Goal: Task Accomplishment & Management: Use online tool/utility

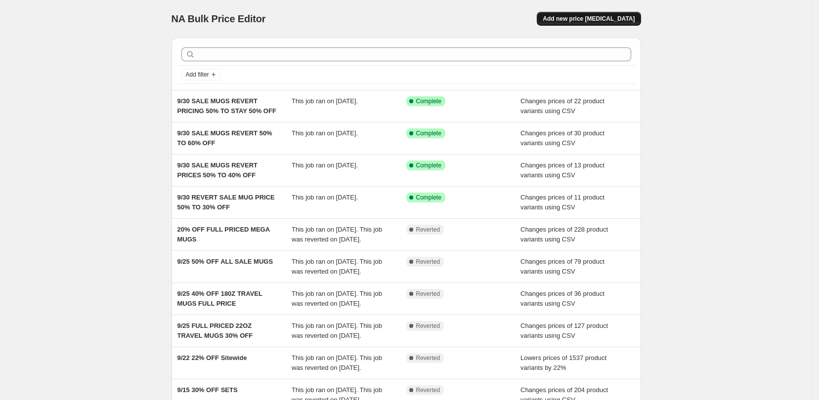
click at [593, 25] on button "Add new price [MEDICAL_DATA]" at bounding box center [589, 19] width 104 height 14
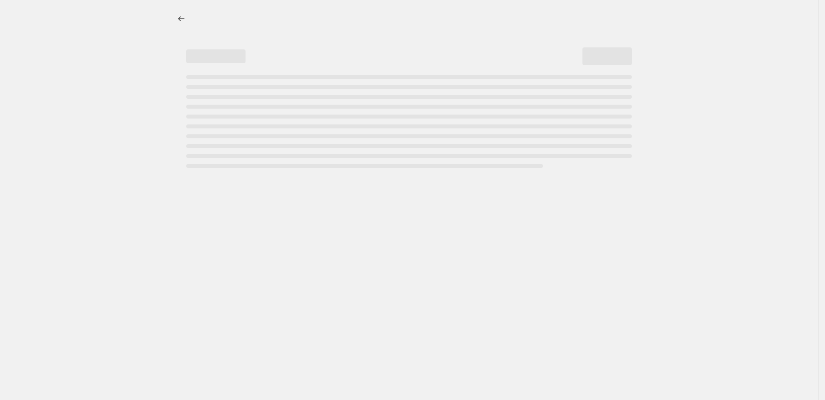
select select "percentage"
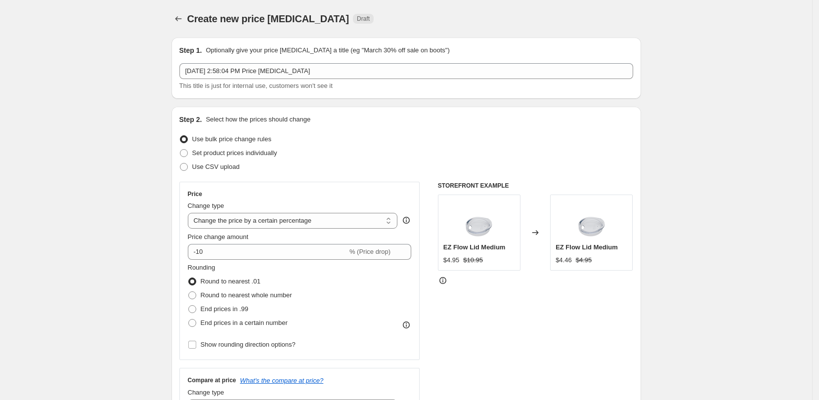
click at [394, 14] on div "Create new price change job Draft" at bounding box center [345, 19] width 316 height 14
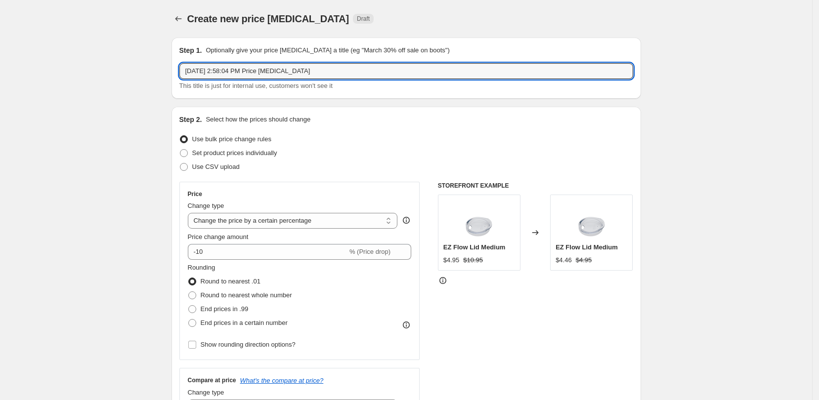
drag, startPoint x: 329, startPoint y: 70, endPoint x: 162, endPoint y: 53, distance: 167.9
type input "10/7 30% OFF HALLOWEEN SWIGS"
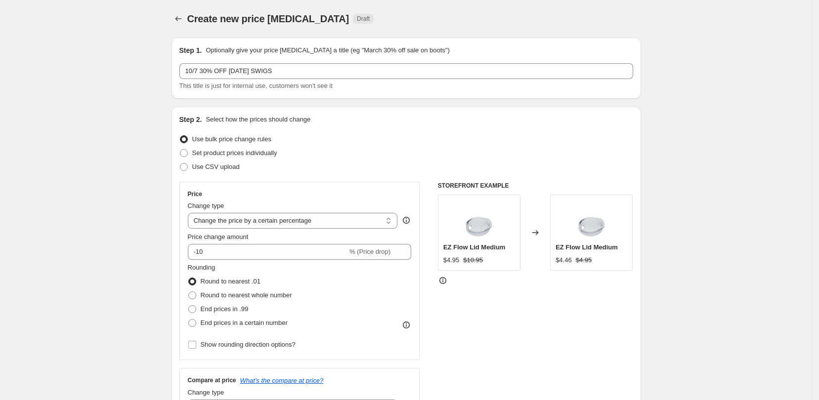
click at [282, 256] on input "-10" at bounding box center [268, 252] width 160 height 16
type input "-1"
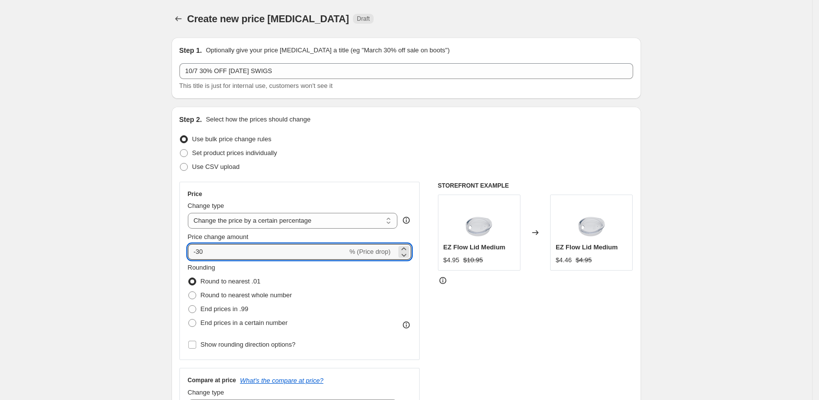
type input "-30"
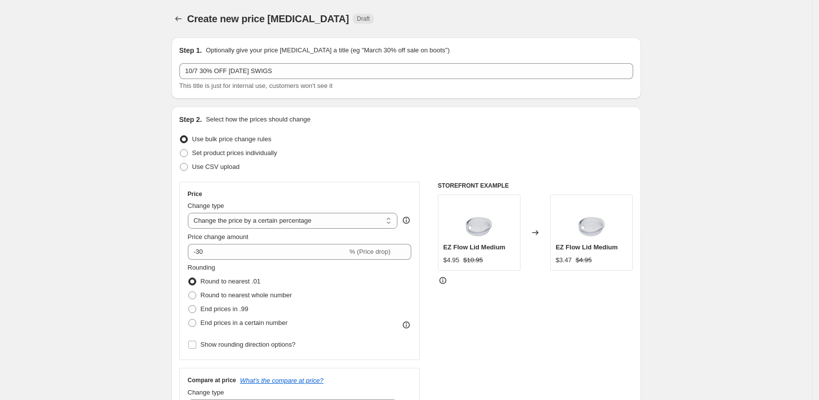
click at [196, 323] on span at bounding box center [192, 323] width 8 height 8
click at [189, 320] on input "End prices in a certain number" at bounding box center [188, 319] width 0 height 0
radio input "true"
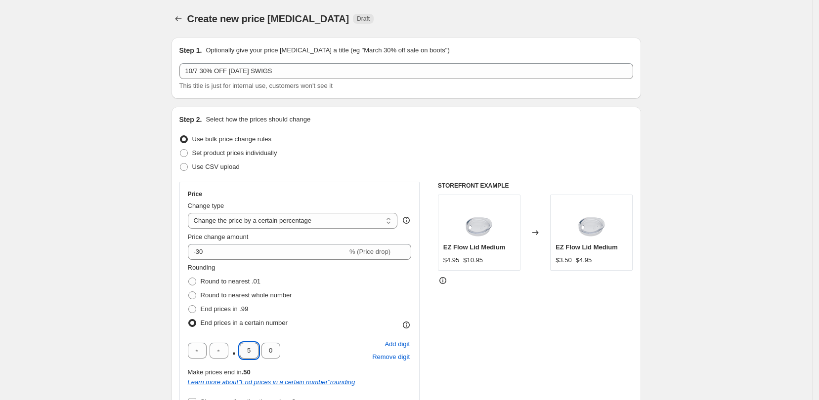
click at [253, 352] on input "5" at bounding box center [249, 351] width 19 height 16
type input "9"
type input "5"
click at [481, 316] on div "STOREFRONT EXAMPLE EZ Flow Lid Medium $4.95 $10.95 Changed to EZ Flow Lid Mediu…" at bounding box center [535, 331] width 195 height 299
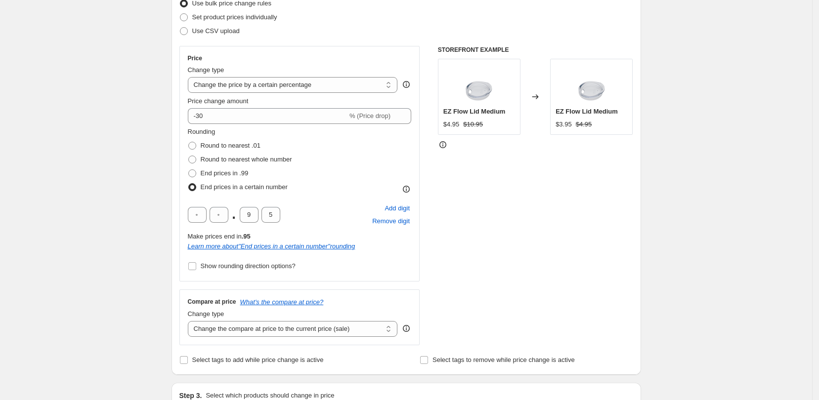
scroll to position [185, 0]
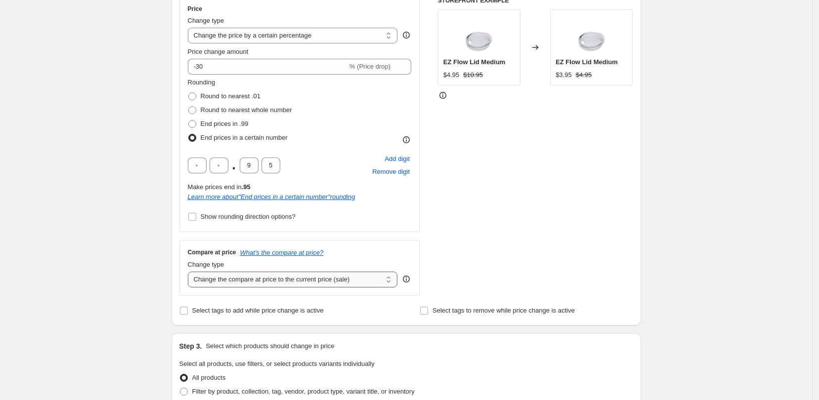
click at [386, 281] on select "Change the compare at price to the current price (sale) Change the compare at p…" at bounding box center [293, 280] width 210 height 16
click at [472, 271] on div "STOREFRONT EXAMPLE EZ Flow Lid Medium $4.95 $10.95 Changed to EZ Flow Lid Mediu…" at bounding box center [535, 146] width 195 height 299
click at [382, 282] on select "Change the compare at price to the current price (sale) Change the compare at p…" at bounding box center [293, 280] width 210 height 16
select select "no_change"
click at [191, 272] on select "Change the compare at price to the current price (sale) Change the compare at p…" at bounding box center [293, 280] width 210 height 16
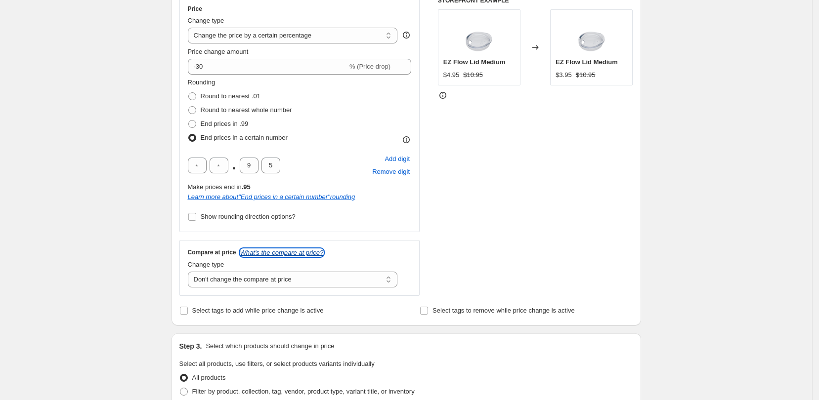
click at [278, 249] on icon "What's the compare at price?" at bounding box center [282, 252] width 84 height 7
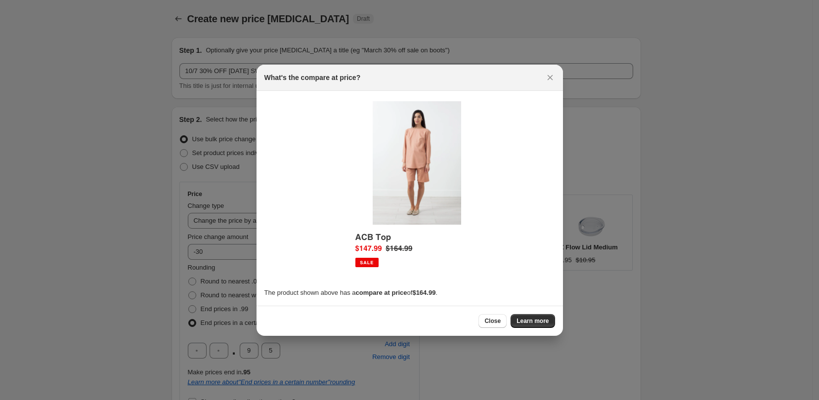
scroll to position [0, 0]
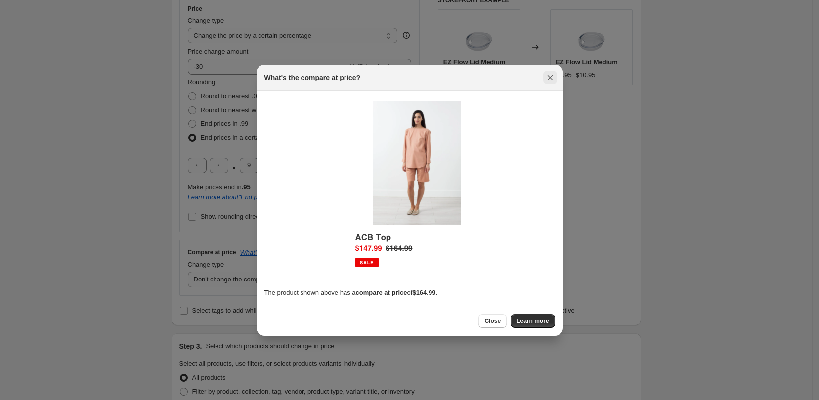
click at [548, 78] on icon "Close" at bounding box center [549, 77] width 5 height 5
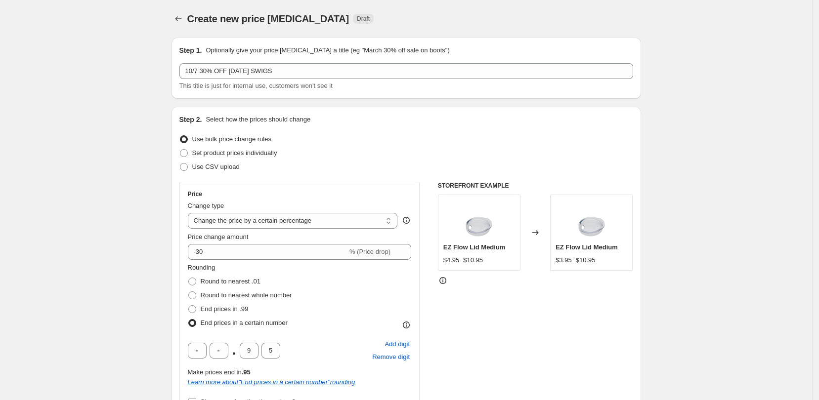
scroll to position [185, 0]
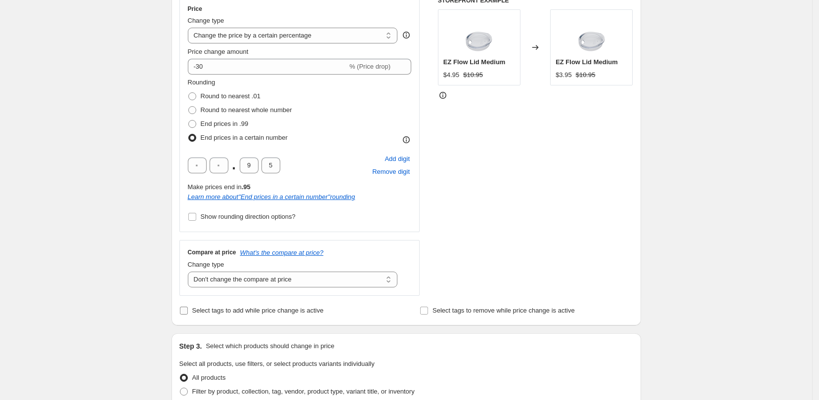
click at [187, 312] on input "Select tags to add while price change is active" at bounding box center [184, 311] width 8 height 8
checkbox input "true"
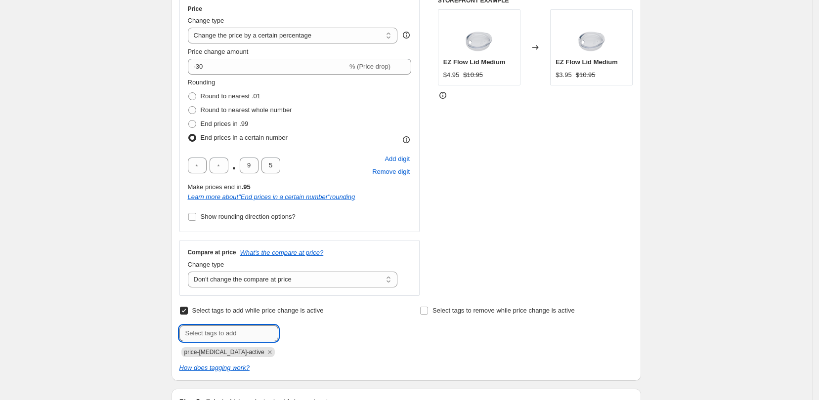
click at [242, 327] on input "text" at bounding box center [228, 334] width 99 height 16
type input "30% Off"
click at [321, 331] on span "30% Off" at bounding box center [310, 332] width 22 height 7
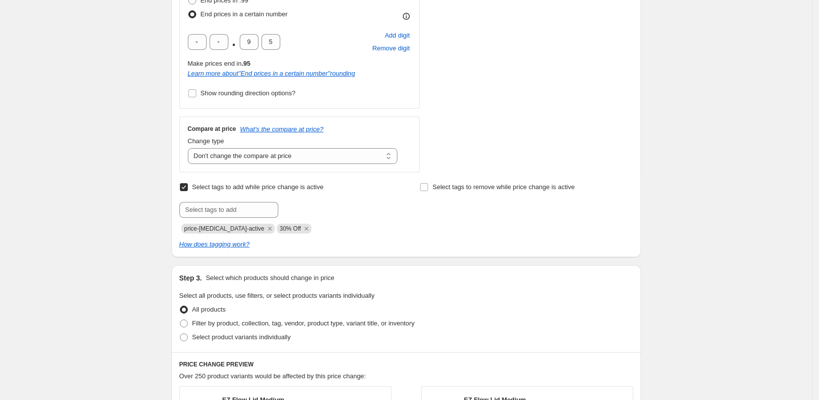
scroll to position [371, 0]
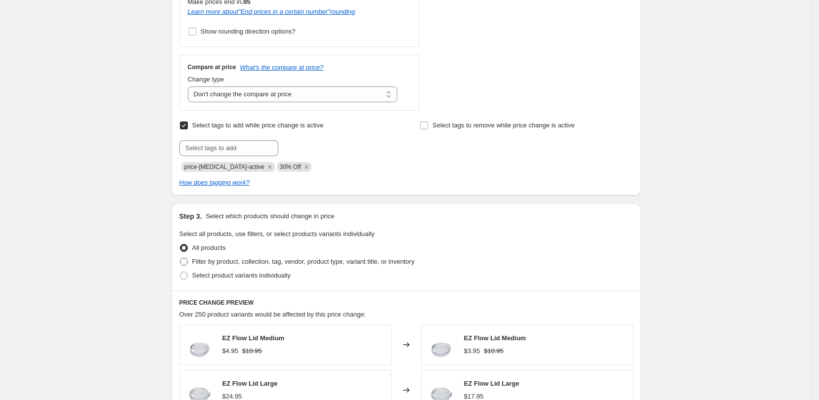
click at [187, 261] on span at bounding box center [184, 262] width 8 height 8
click at [180, 258] on input "Filter by product, collection, tag, vendor, product type, variant title, or inv…" at bounding box center [180, 258] width 0 height 0
radio input "true"
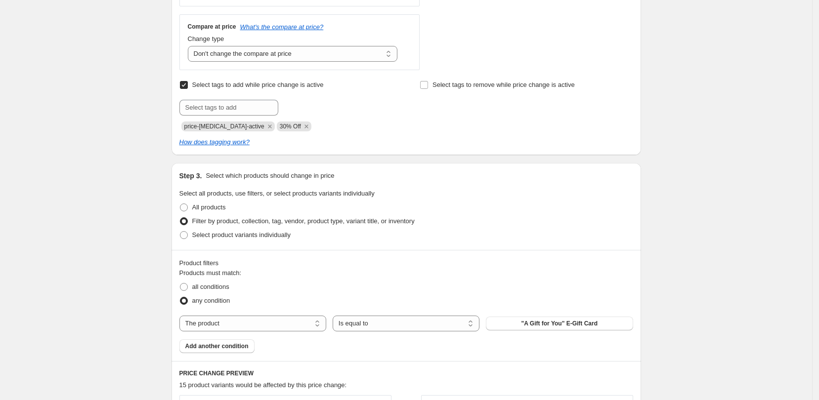
scroll to position [432, 0]
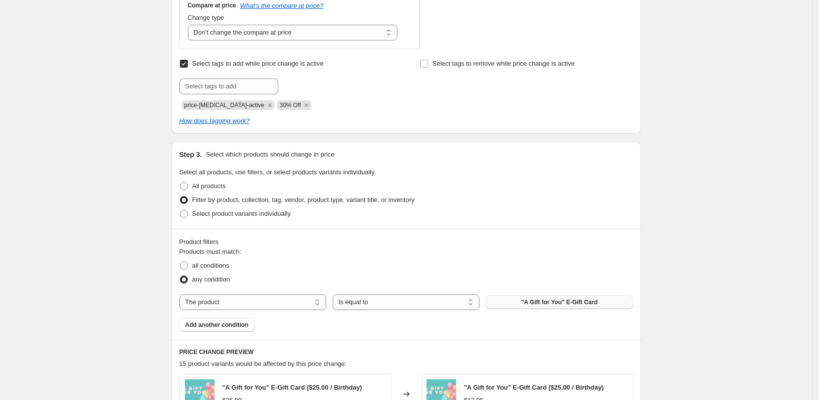
click at [510, 300] on button ""A Gift for You" E-Gift Card" at bounding box center [559, 302] width 147 height 14
click at [230, 297] on select "The product The product's collection The product's tag The product's vendor The…" at bounding box center [252, 302] width 147 height 16
select select "collection"
click at [537, 305] on span "AA Printed Straw Upsell (internal use)" at bounding box center [559, 302] width 107 height 8
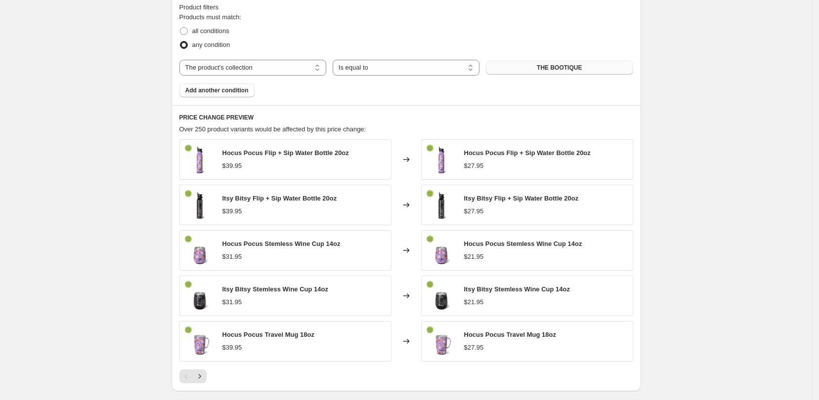
scroll to position [679, 0]
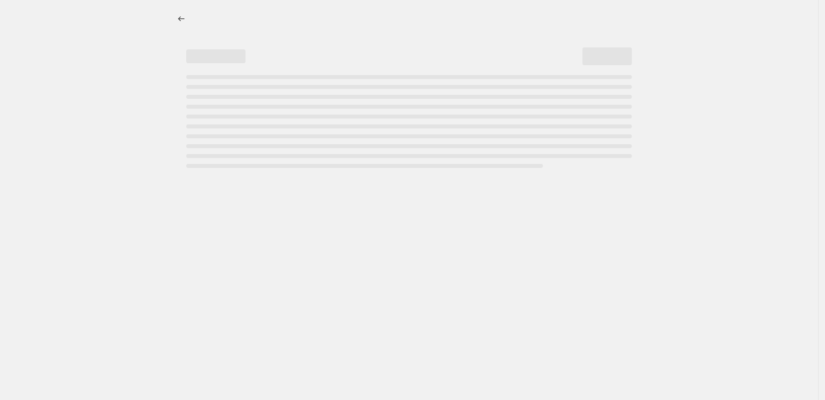
select select "percentage"
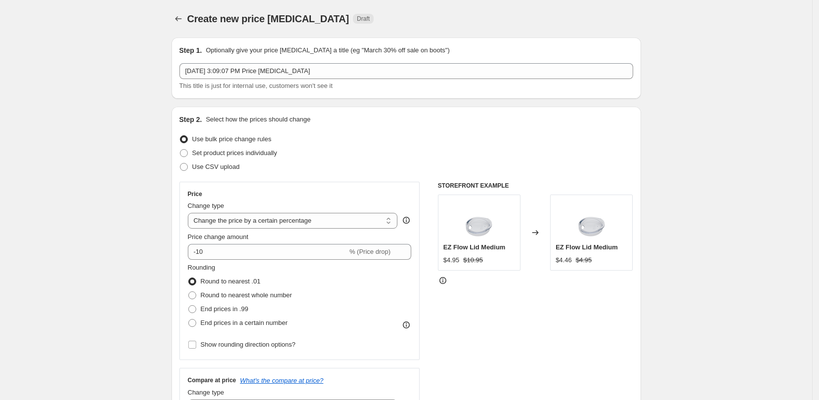
click at [183, 18] on icon "Price change jobs" at bounding box center [178, 19] width 10 height 10
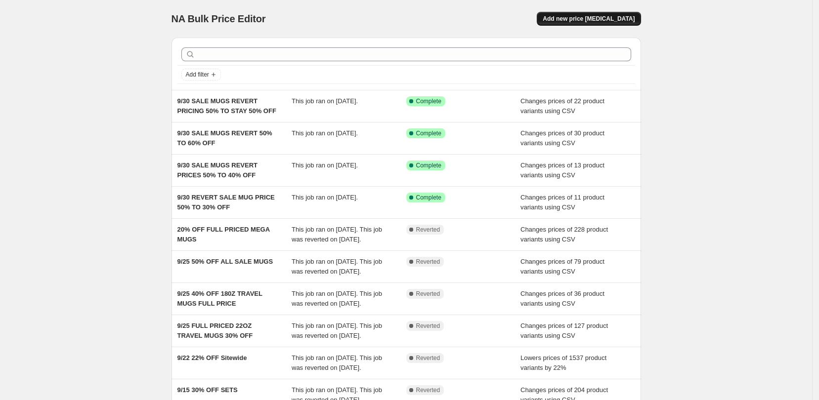
click at [567, 16] on button "Add new price [MEDICAL_DATA]" at bounding box center [589, 19] width 104 height 14
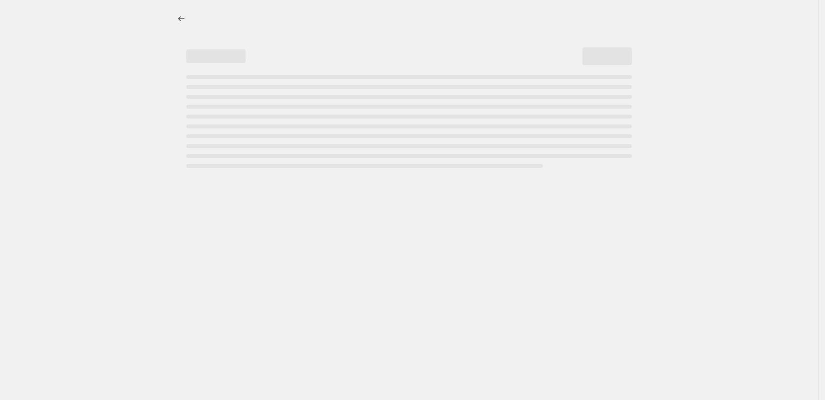
select select "percentage"
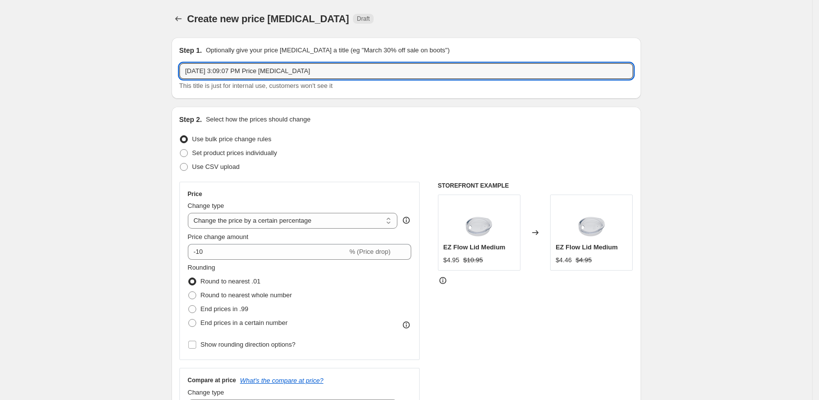
drag, startPoint x: 312, startPoint y: 74, endPoint x: 168, endPoint y: 73, distance: 144.3
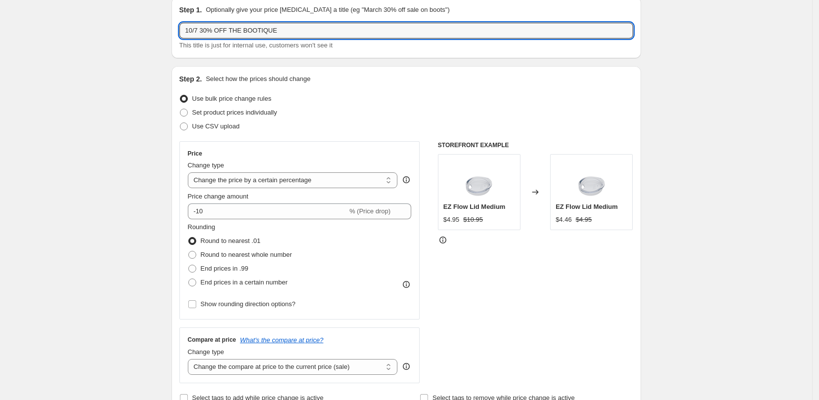
scroll to position [62, 0]
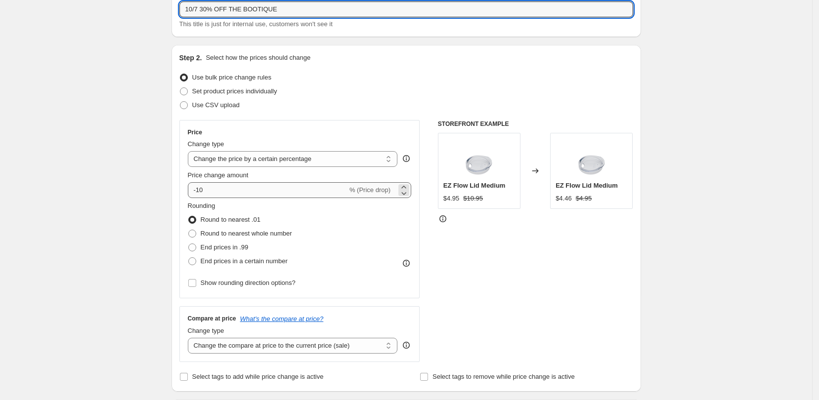
type input "10/7 30% OFF THE BOOTIQUE"
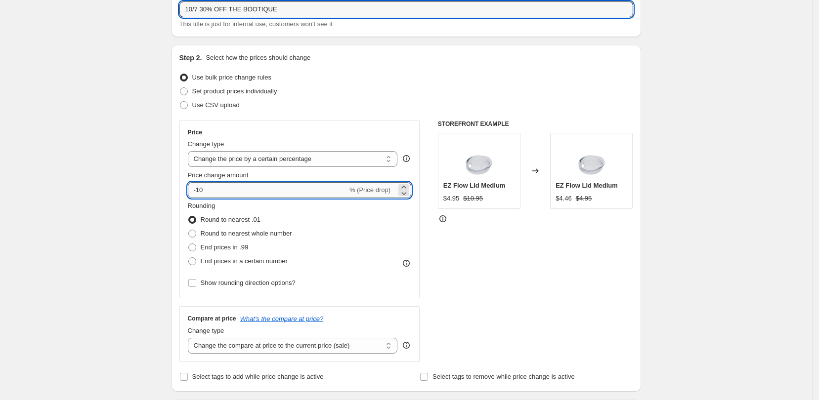
click at [303, 188] on input "-10" at bounding box center [268, 190] width 160 height 16
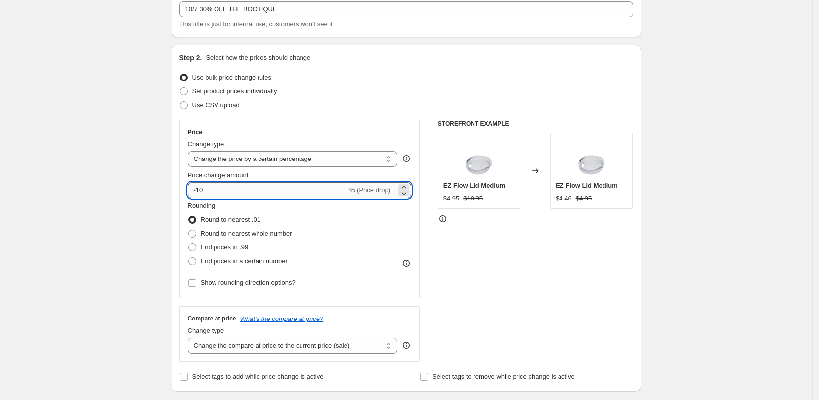
type input "-1"
type input "-30"
click at [223, 262] on span "End prices in a certain number" at bounding box center [244, 260] width 87 height 7
click at [189, 258] on input "End prices in a certain number" at bounding box center [188, 257] width 0 height 0
radio input "true"
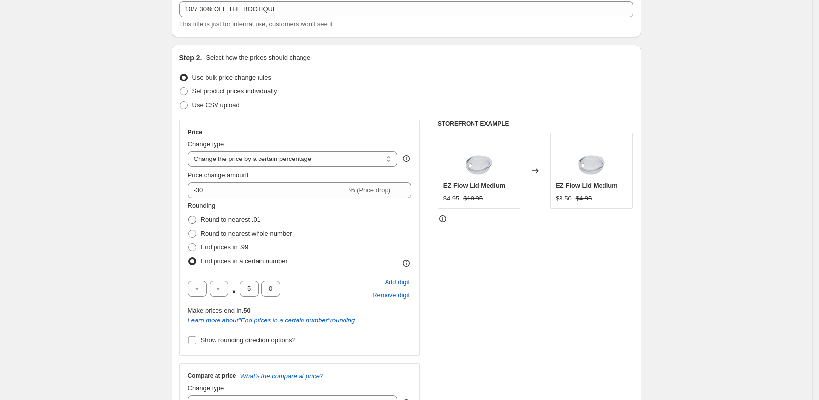
click at [248, 220] on span "Round to nearest .01" at bounding box center [231, 219] width 60 height 7
click at [189, 216] on input "Round to nearest .01" at bounding box center [188, 216] width 0 height 0
radio input "true"
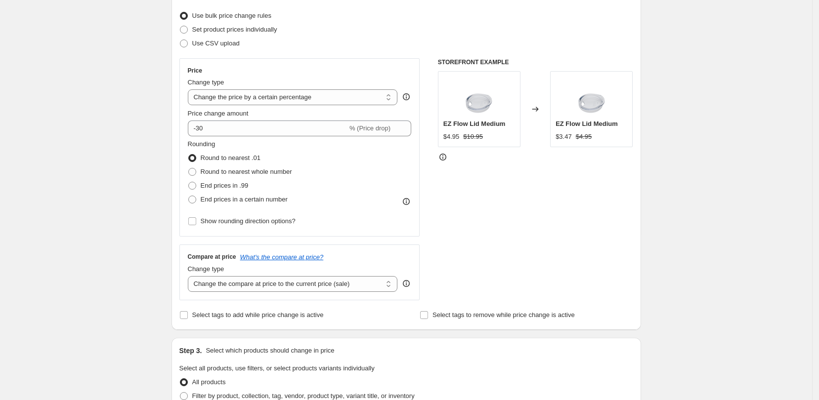
scroll to position [185, 0]
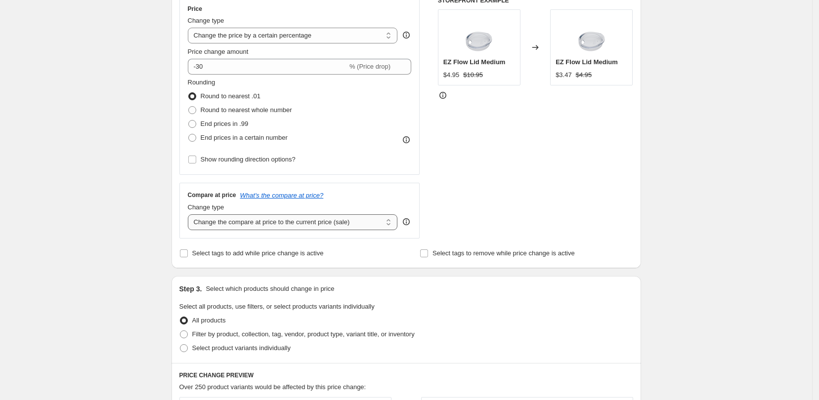
click at [378, 222] on select "Change the compare at price to the current price (sale) Change the compare at p…" at bounding box center [293, 222] width 210 height 16
select select "no_change"
click at [191, 214] on select "Change the compare at price to the current price (sale) Change the compare at p…" at bounding box center [293, 222] width 210 height 16
click at [303, 193] on icon "What's the compare at price?" at bounding box center [282, 195] width 84 height 7
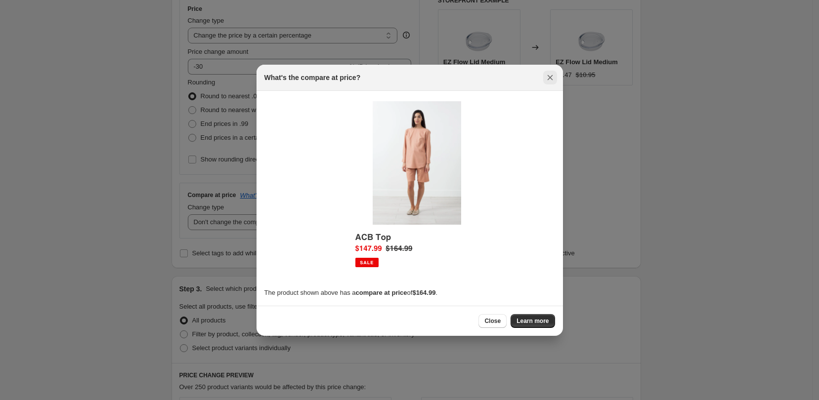
click at [547, 79] on icon "Close" at bounding box center [550, 78] width 10 height 10
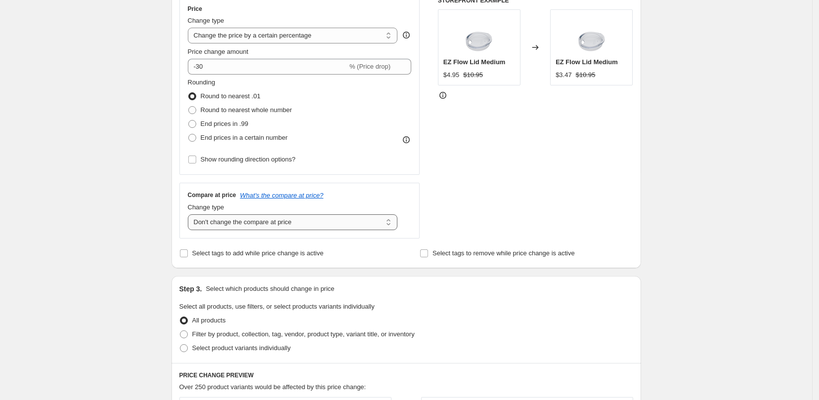
click at [343, 223] on select "Change the compare at price to the current price (sale) Change the compare at p…" at bounding box center [293, 222] width 210 height 16
click at [191, 214] on select "Change the compare at price to the current price (sale) Change the compare at p…" at bounding box center [293, 222] width 210 height 16
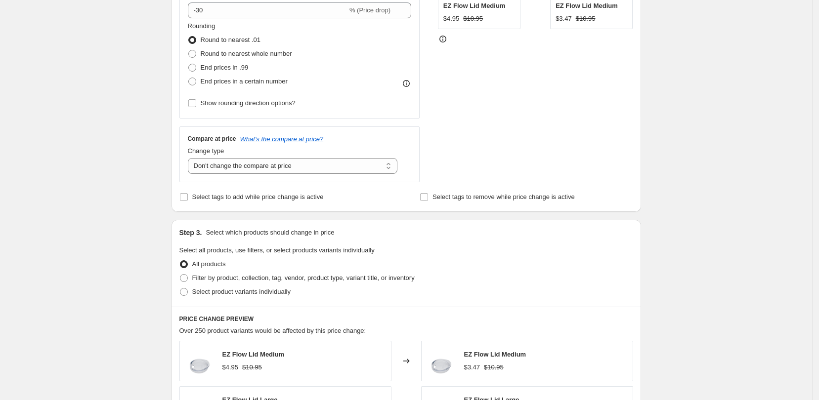
scroll to position [247, 0]
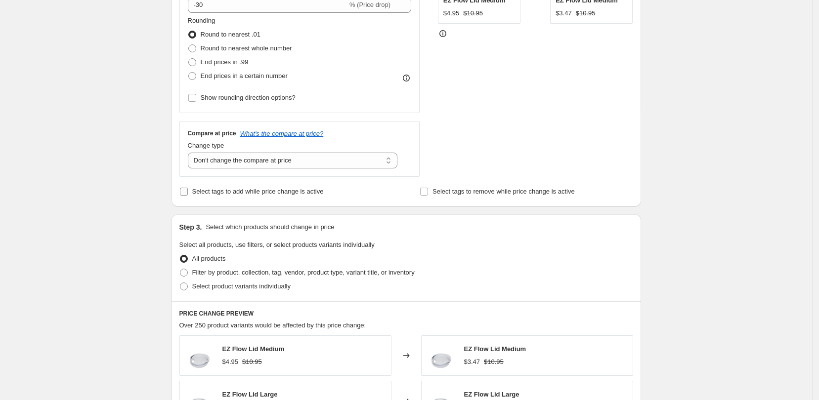
click at [188, 192] on span at bounding box center [183, 191] width 9 height 9
click at [188, 192] on input "Select tags to add while price change is active" at bounding box center [184, 192] width 8 height 8
checkbox input "true"
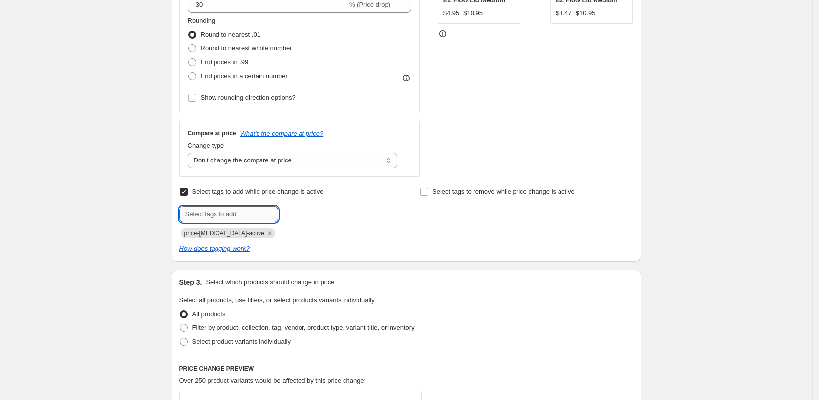
click at [211, 210] on input "text" at bounding box center [228, 215] width 99 height 16
type input "30% Off"
click at [302, 210] on span "Add 30% Off" at bounding box center [304, 214] width 35 height 8
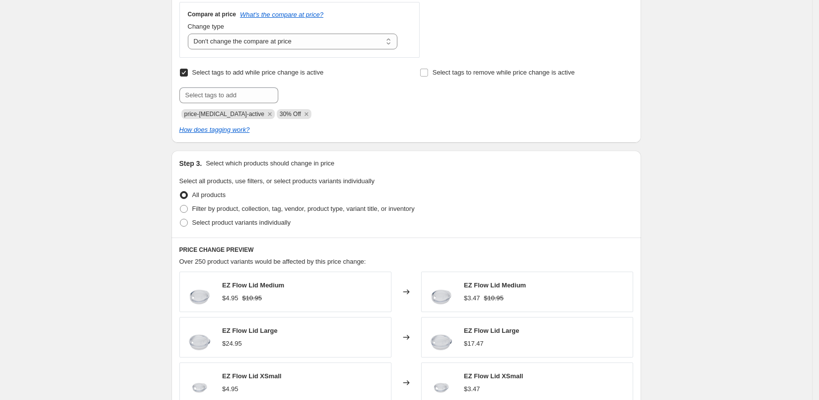
scroll to position [371, 0]
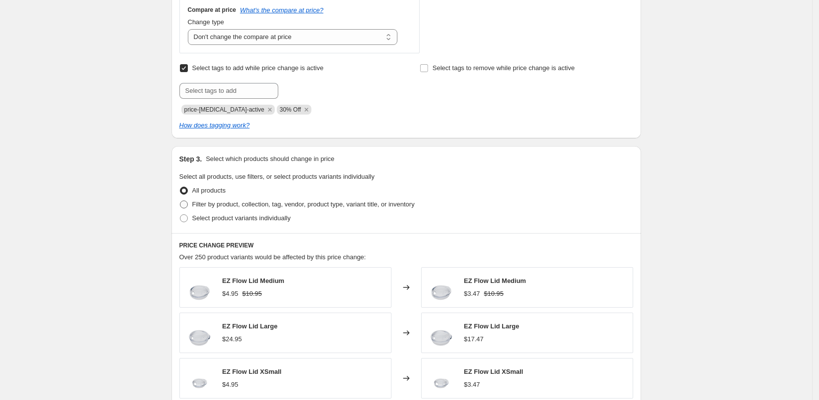
click at [186, 205] on span at bounding box center [184, 205] width 8 height 8
click at [180, 201] on input "Filter by product, collection, tag, vendor, product type, variant title, or inv…" at bounding box center [180, 201] width 0 height 0
radio input "true"
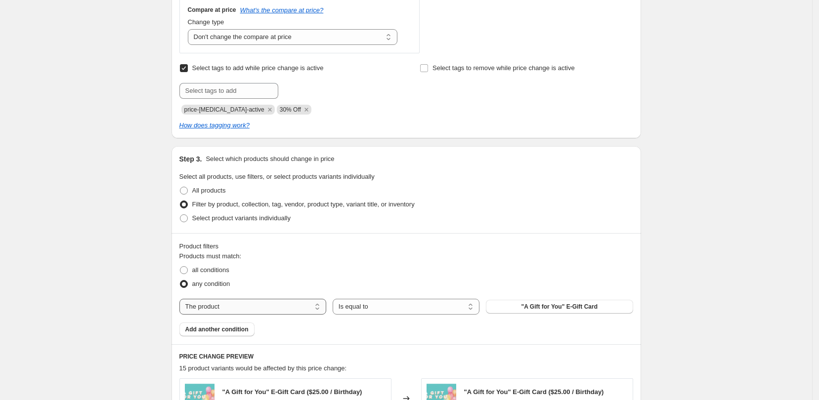
click at [301, 309] on select "The product The product's collection The product's tag The product's vendor The…" at bounding box center [252, 307] width 147 height 16
select select "collection"
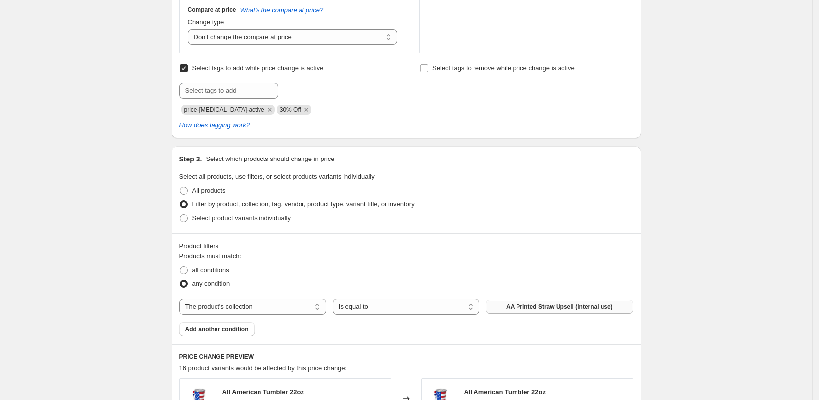
click at [547, 303] on button "AA Printed Straw Upsell (internal use)" at bounding box center [559, 307] width 147 height 14
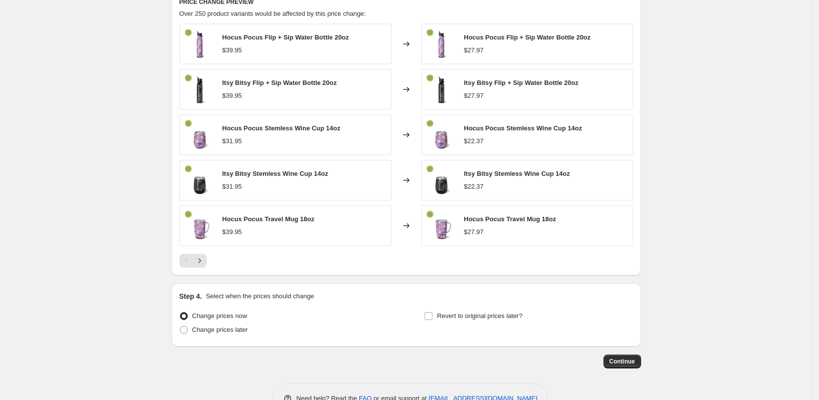
scroll to position [755, 0]
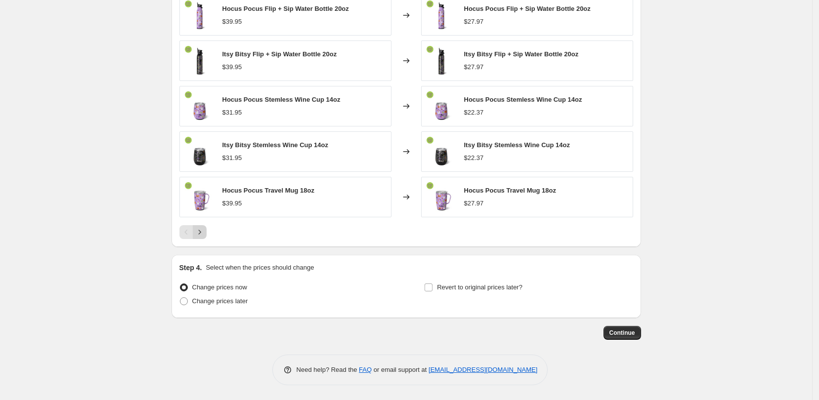
click at [199, 227] on button "Next" at bounding box center [200, 232] width 14 height 14
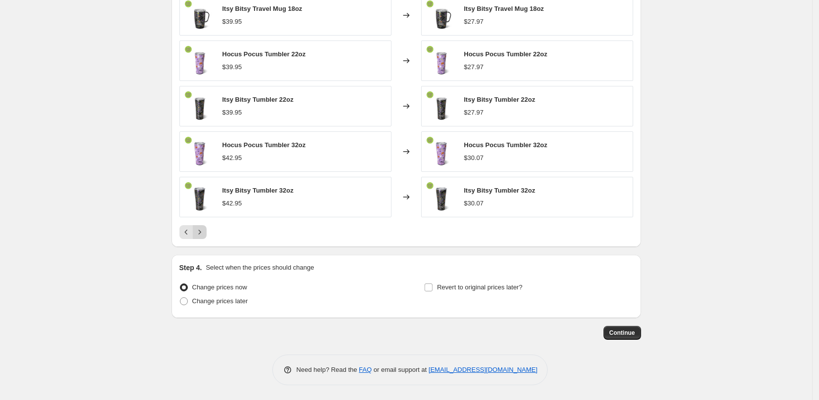
click at [202, 227] on icon "Next" at bounding box center [200, 232] width 10 height 10
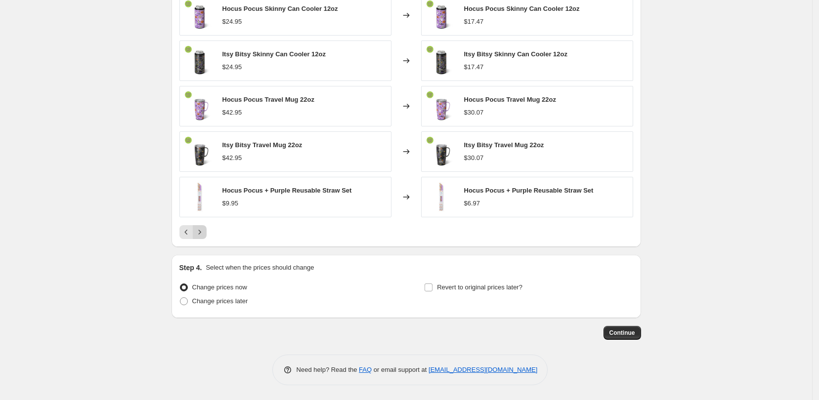
click at [202, 227] on icon "Next" at bounding box center [200, 232] width 10 height 10
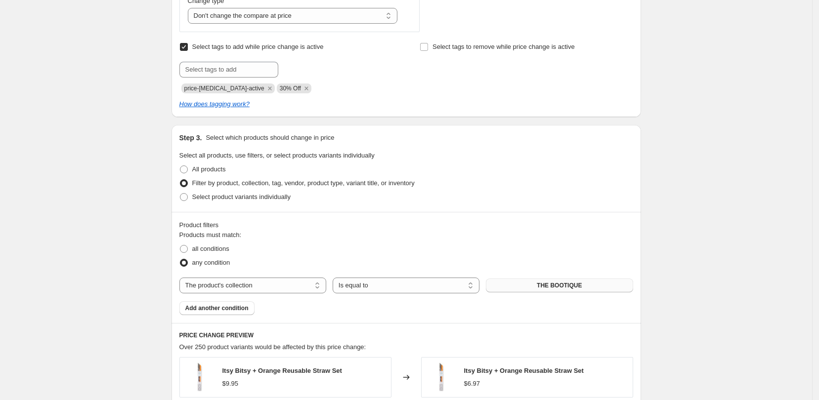
scroll to position [322, 0]
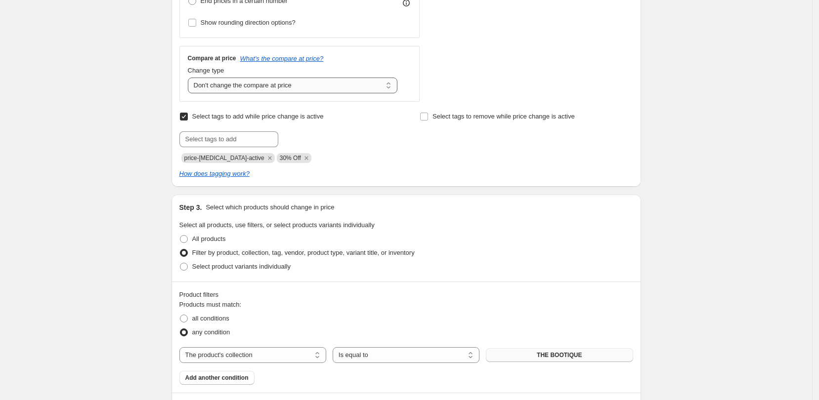
click at [227, 87] on select "Change the compare at price to the current price (sale) Change the compare at p…" at bounding box center [293, 86] width 210 height 16
select select "ep"
click at [191, 78] on select "Change the compare at price to the current price (sale) Change the compare at p…" at bounding box center [293, 86] width 210 height 16
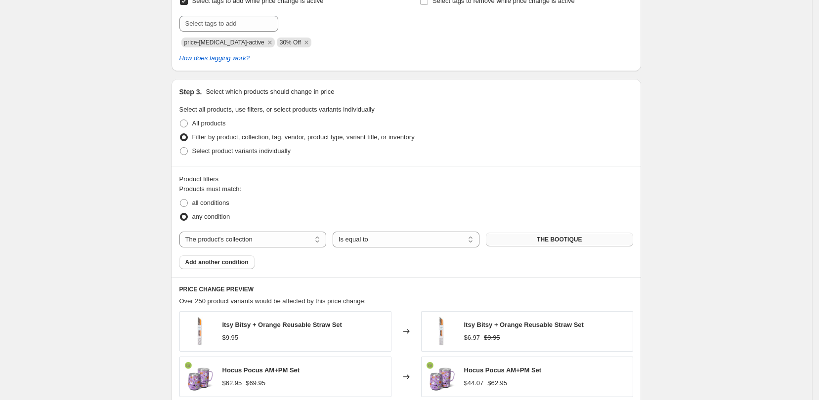
scroll to position [631, 0]
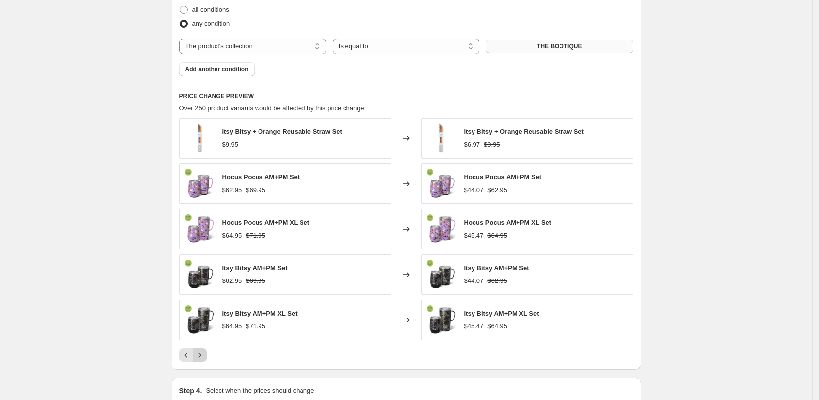
click at [205, 354] on icon "Next" at bounding box center [200, 355] width 10 height 10
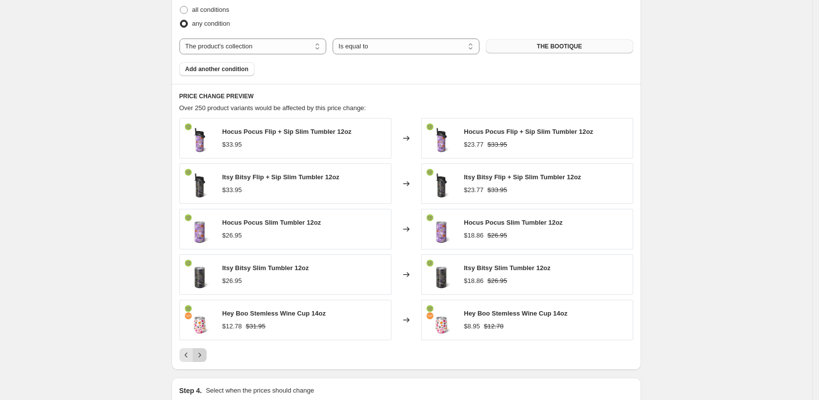
click at [205, 355] on icon "Next" at bounding box center [200, 355] width 10 height 10
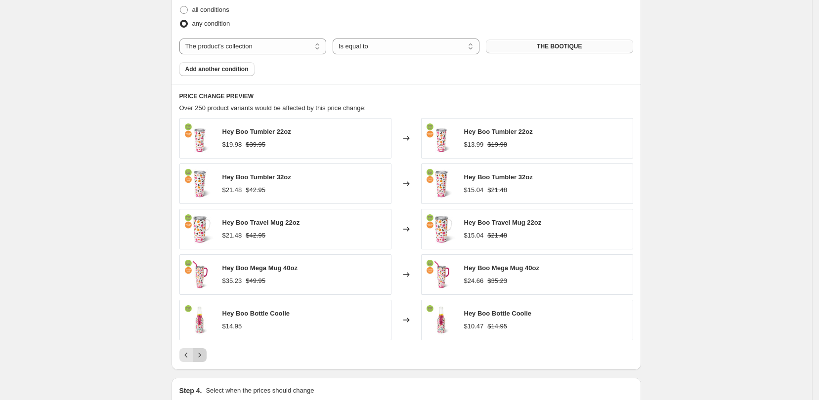
click at [205, 355] on icon "Next" at bounding box center [200, 355] width 10 height 10
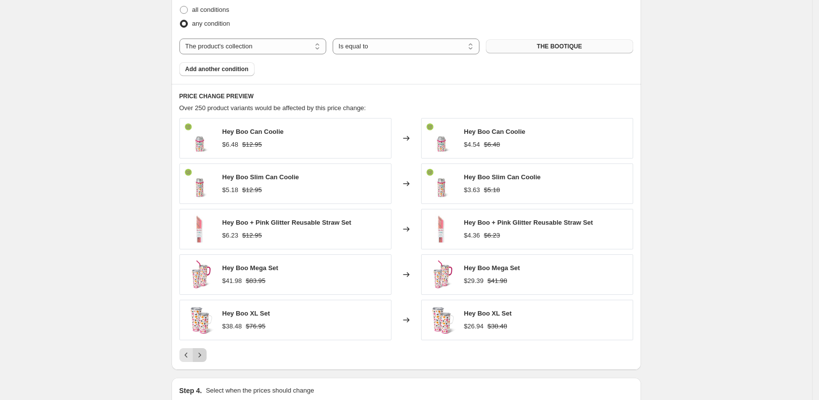
click at [205, 355] on icon "Next" at bounding box center [200, 355] width 10 height 10
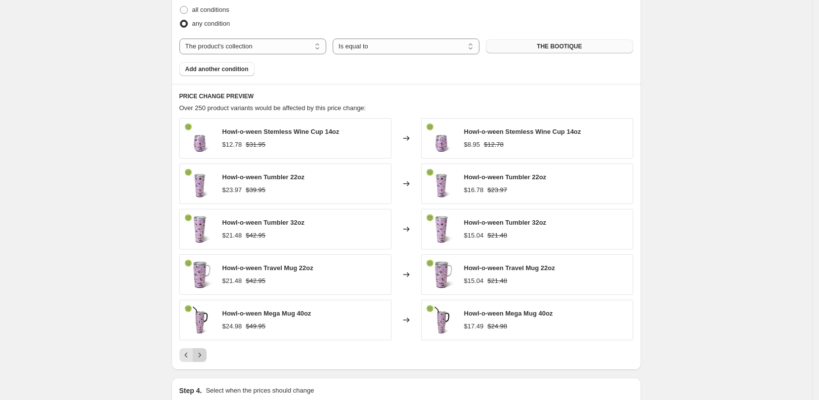
click at [205, 355] on icon "Next" at bounding box center [200, 355] width 10 height 10
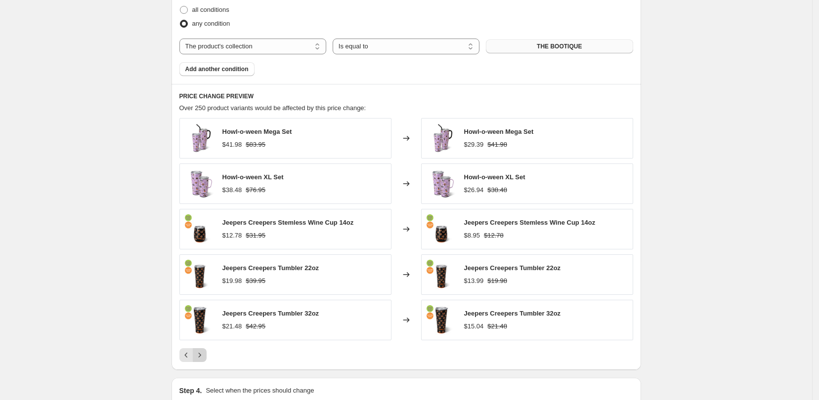
click at [205, 355] on icon "Next" at bounding box center [200, 355] width 10 height 10
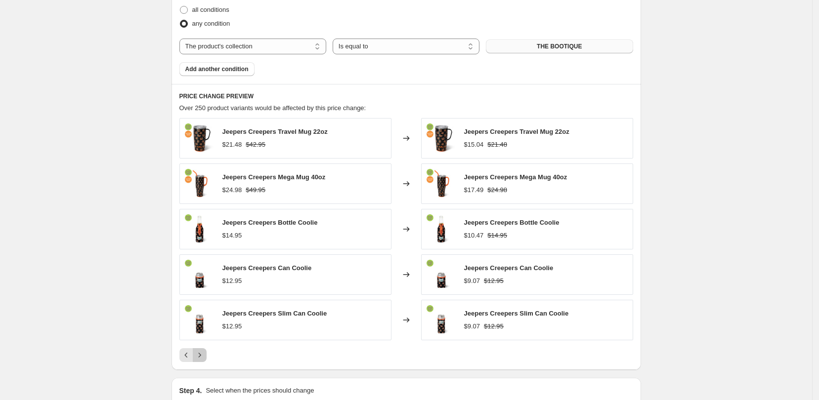
click at [205, 355] on icon "Next" at bounding box center [200, 355] width 10 height 10
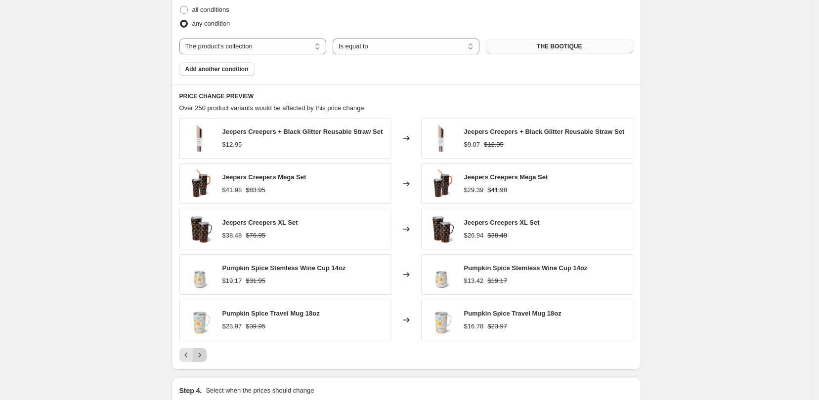
click at [205, 355] on icon "Next" at bounding box center [200, 355] width 10 height 10
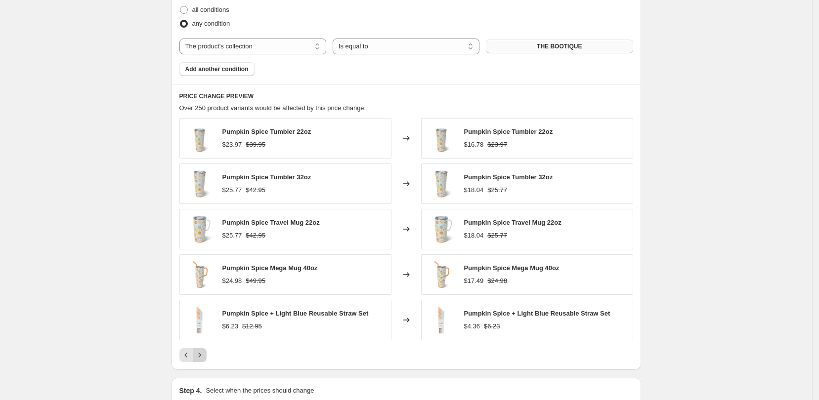
click at [205, 355] on icon "Next" at bounding box center [200, 355] width 10 height 10
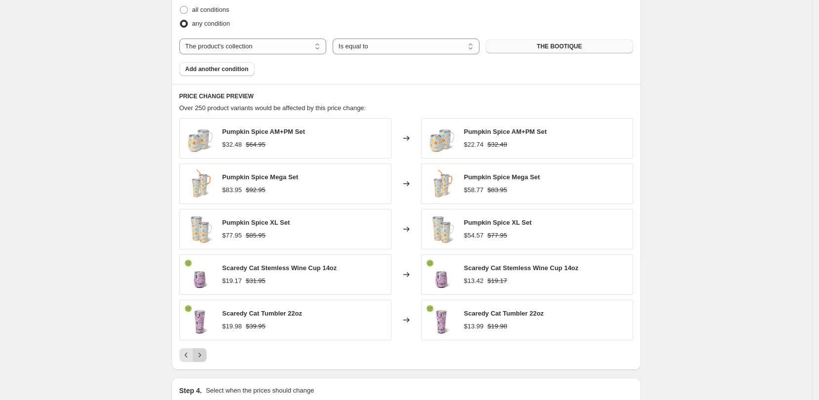
click at [205, 355] on icon "Next" at bounding box center [200, 355] width 10 height 10
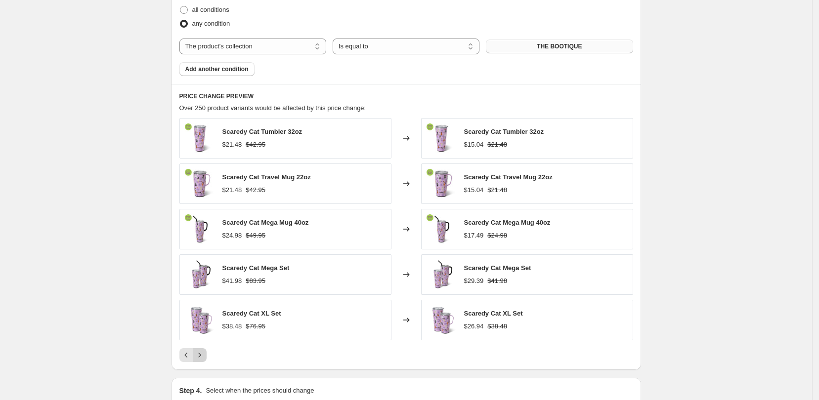
click at [205, 355] on icon "Next" at bounding box center [200, 355] width 10 height 10
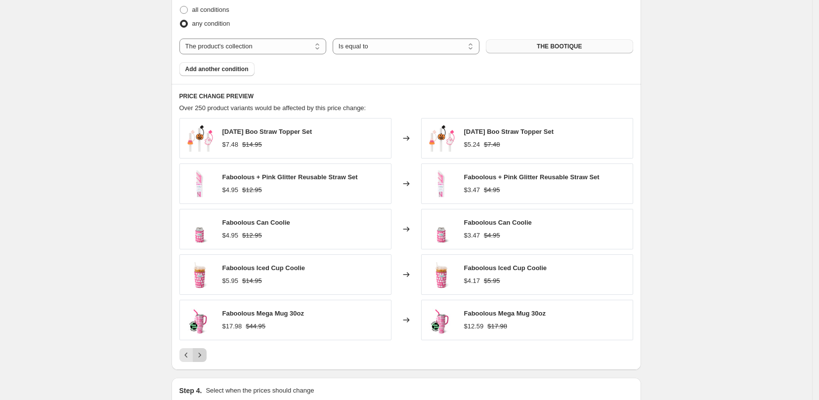
click at [205, 355] on icon "Next" at bounding box center [200, 355] width 10 height 10
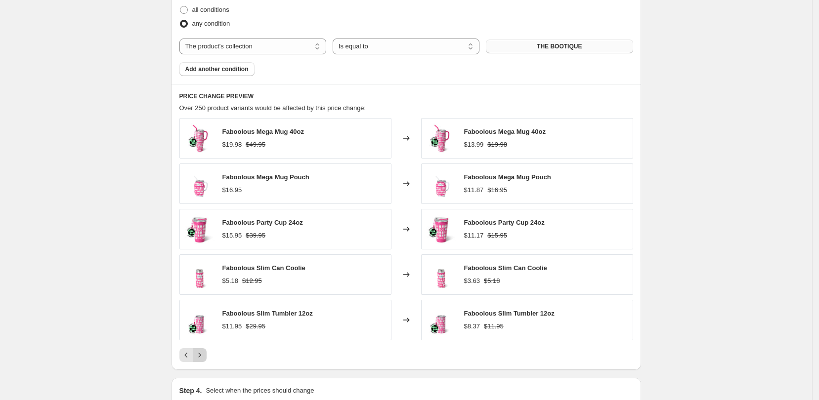
click at [205, 355] on icon "Next" at bounding box center [200, 355] width 10 height 10
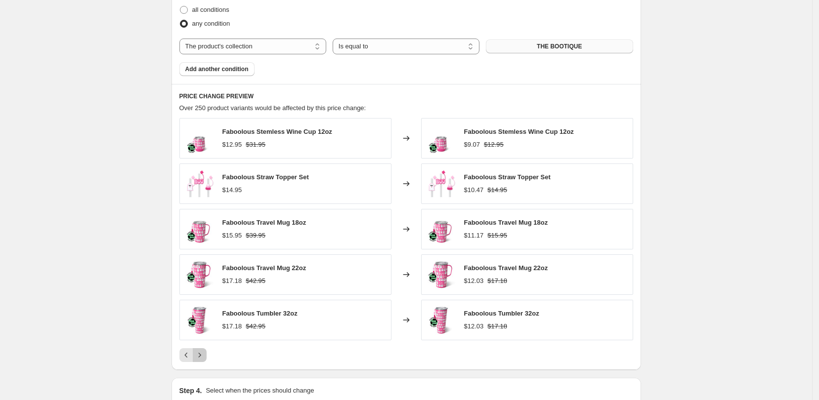
click at [205, 355] on icon "Next" at bounding box center [200, 355] width 10 height 10
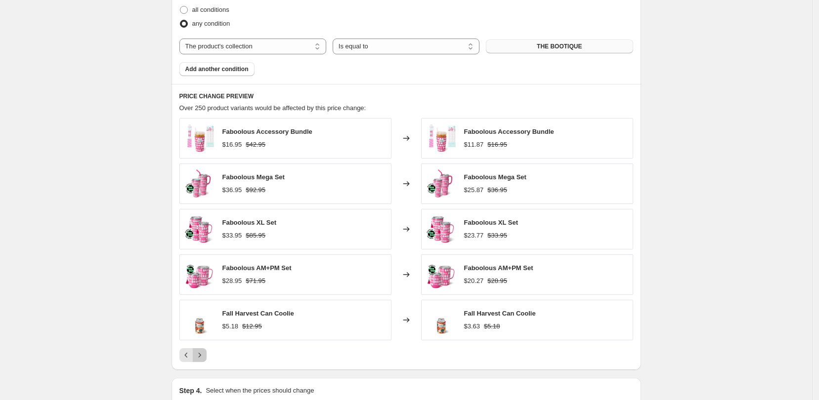
click at [205, 355] on icon "Next" at bounding box center [200, 355] width 10 height 10
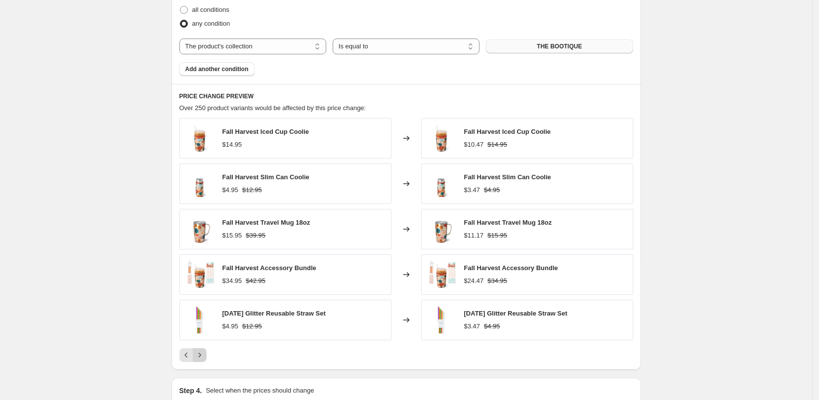
click at [205, 355] on icon "Next" at bounding box center [200, 355] width 10 height 10
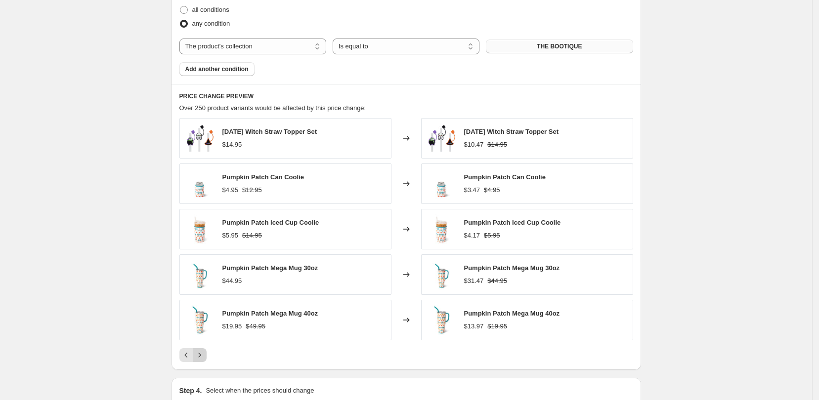
click at [205, 355] on icon "Next" at bounding box center [200, 355] width 10 height 10
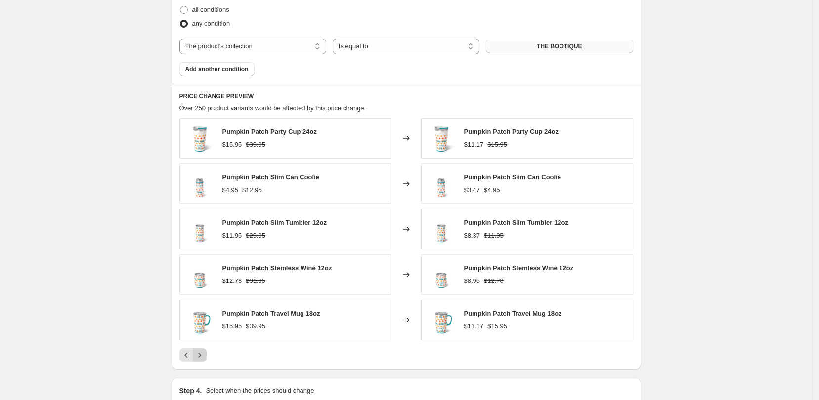
click at [205, 355] on icon "Next" at bounding box center [200, 355] width 10 height 10
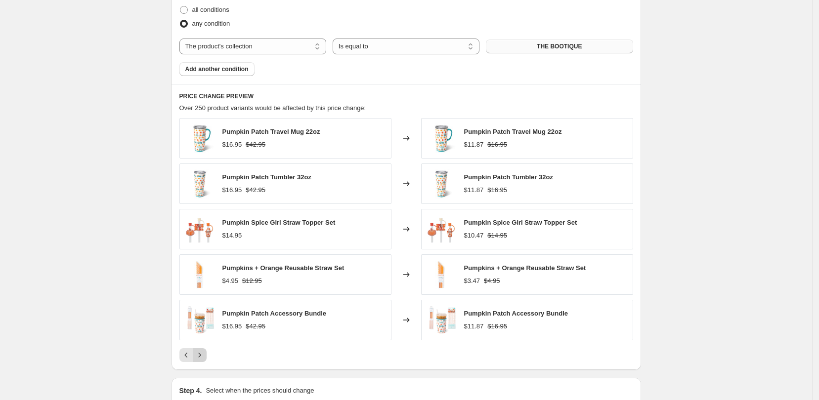
click at [205, 355] on icon "Next" at bounding box center [200, 355] width 10 height 10
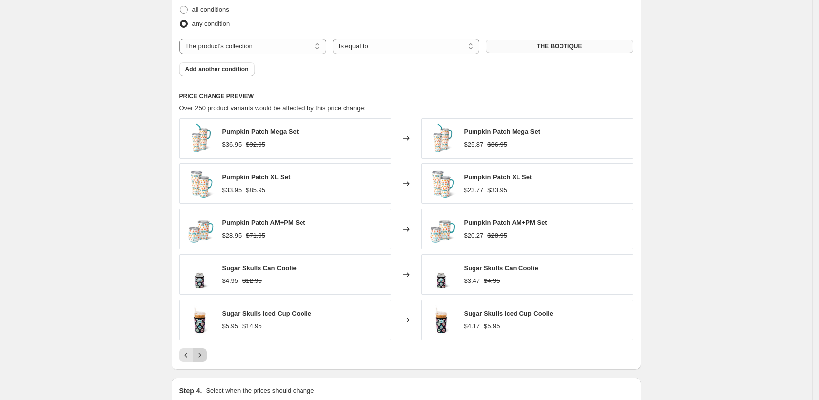
click at [205, 355] on icon "Next" at bounding box center [200, 355] width 10 height 10
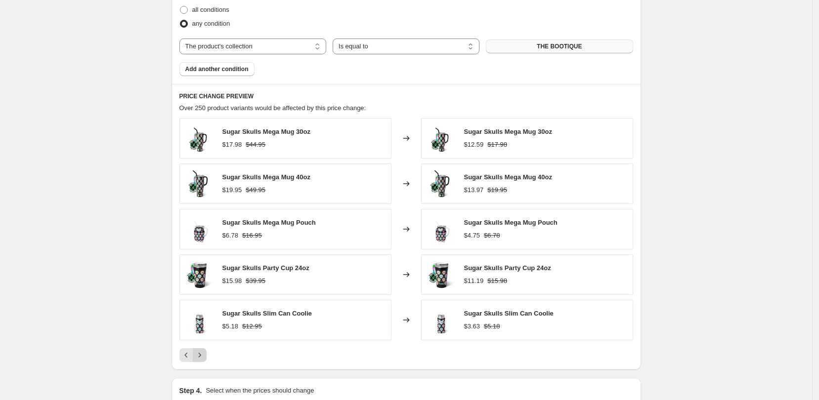
click at [205, 355] on icon "Next" at bounding box center [200, 355] width 10 height 10
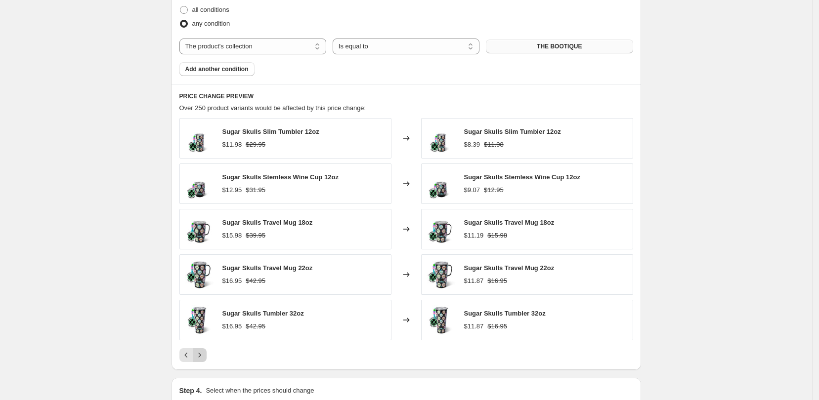
click at [205, 355] on icon "Next" at bounding box center [200, 355] width 10 height 10
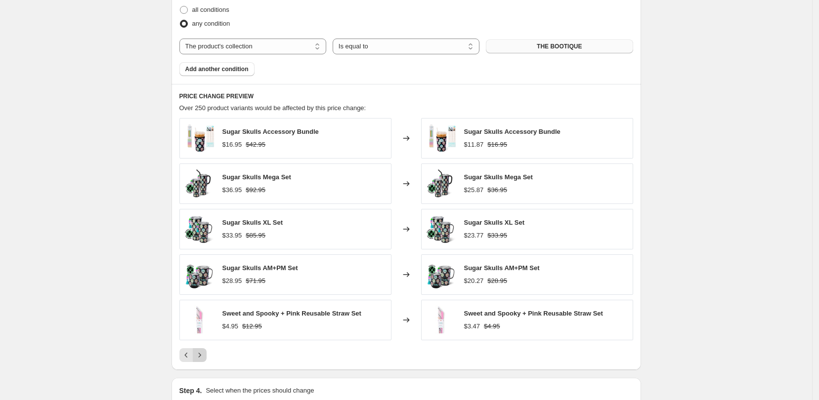
click at [205, 355] on icon "Next" at bounding box center [200, 355] width 10 height 10
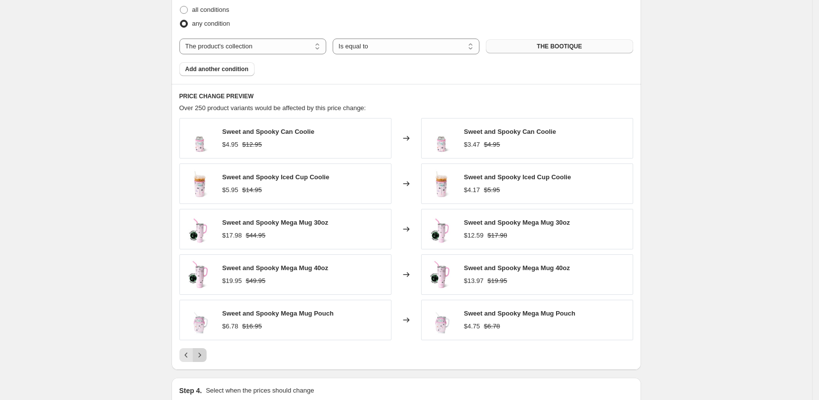
click at [205, 355] on icon "Next" at bounding box center [200, 355] width 10 height 10
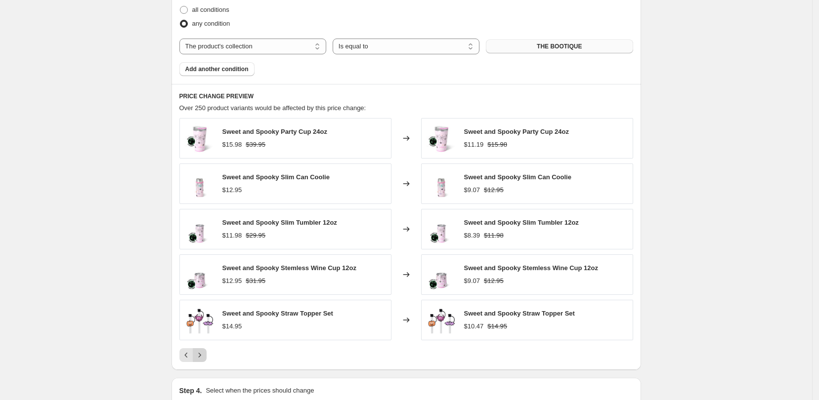
click at [205, 355] on icon "Next" at bounding box center [200, 355] width 10 height 10
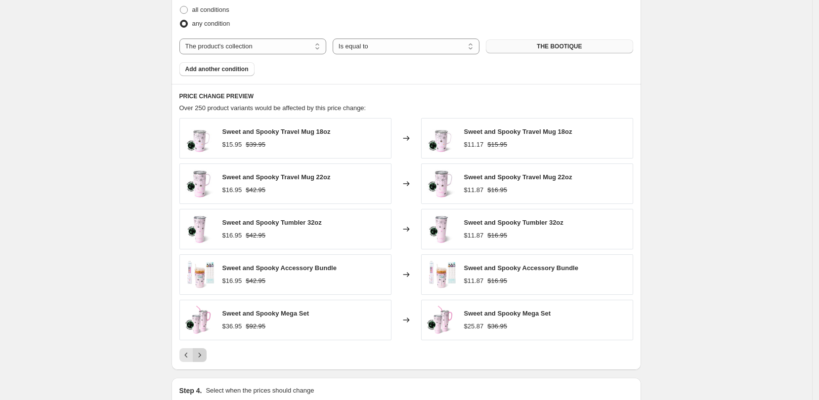
click at [205, 355] on icon "Next" at bounding box center [200, 355] width 10 height 10
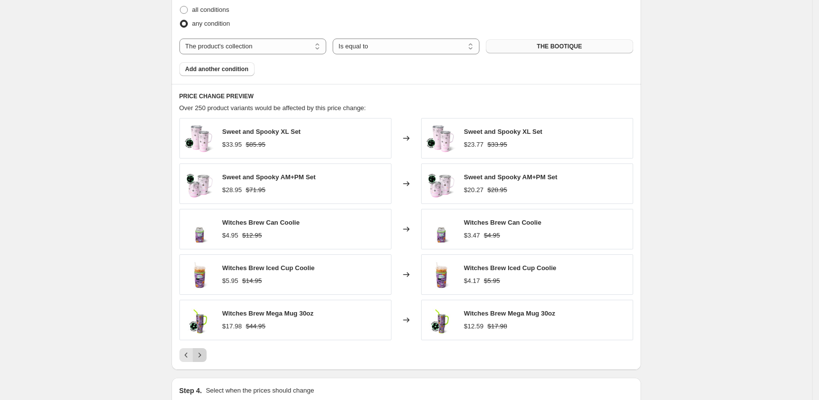
click at [205, 355] on icon "Next" at bounding box center [200, 355] width 10 height 10
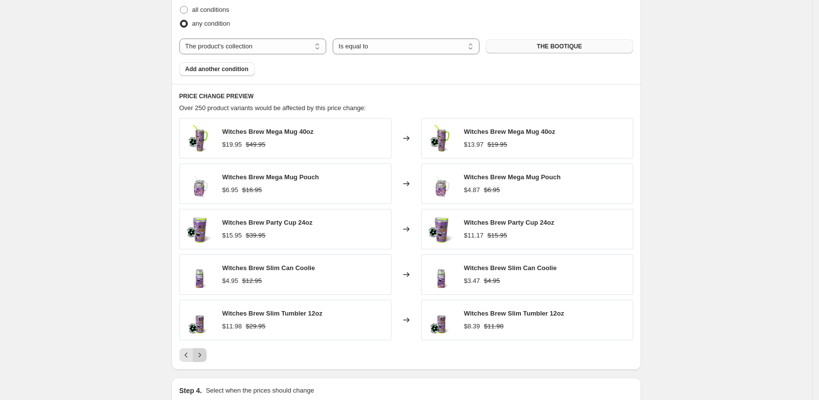
click at [205, 355] on icon "Next" at bounding box center [200, 355] width 10 height 10
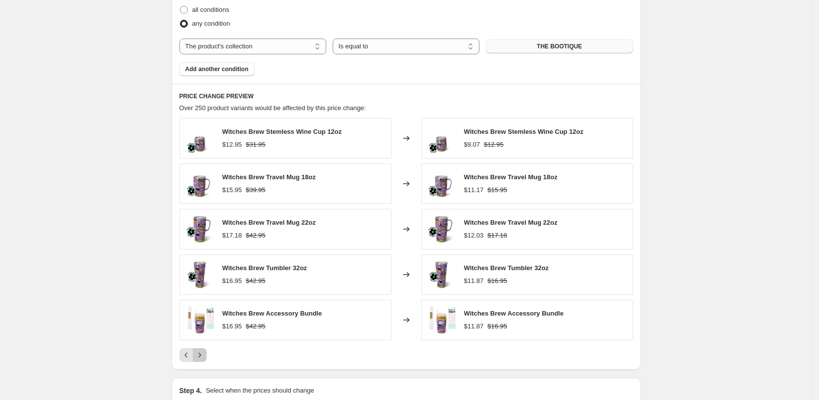
click at [205, 355] on icon "Next" at bounding box center [200, 355] width 10 height 10
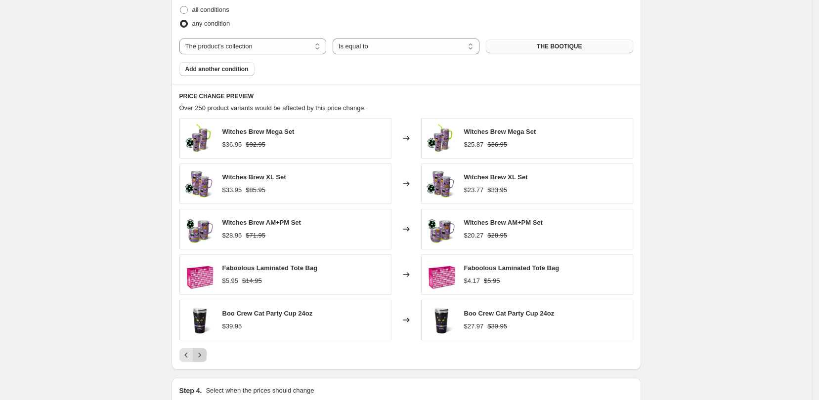
click at [205, 355] on icon "Next" at bounding box center [200, 355] width 10 height 10
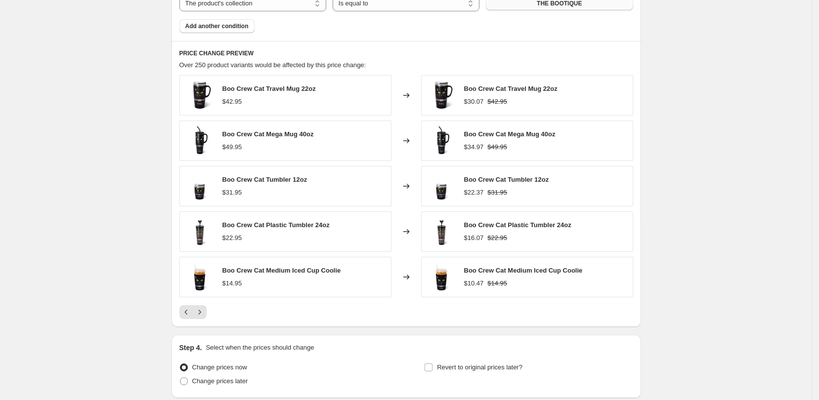
scroll to position [693, 0]
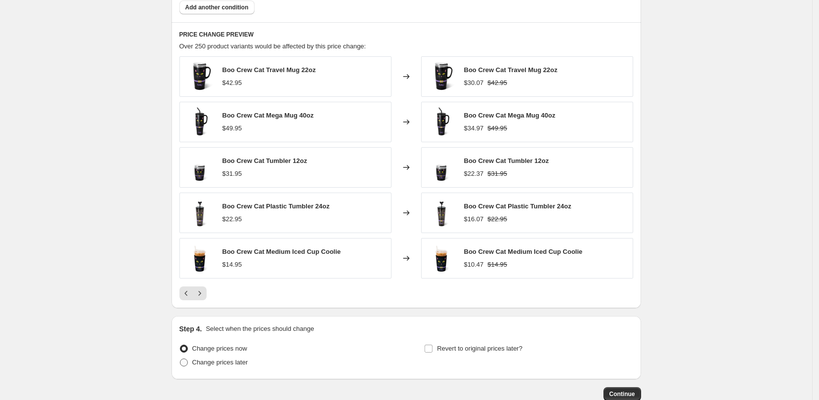
click at [188, 365] on span at bounding box center [184, 363] width 8 height 8
click at [180, 359] on input "Change prices later" at bounding box center [180, 359] width 0 height 0
radio input "true"
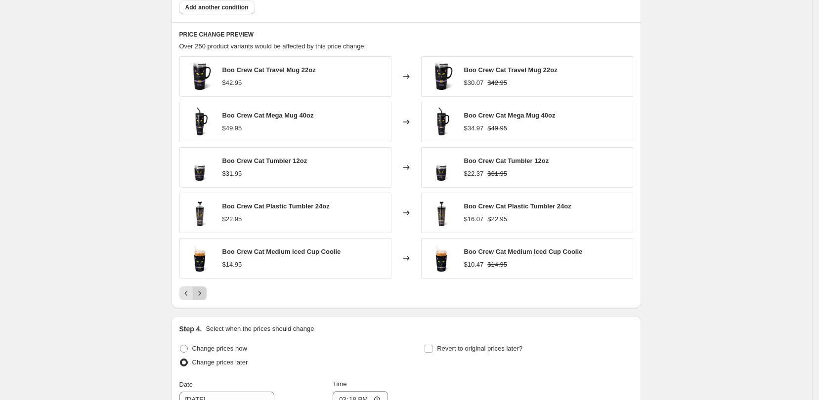
click at [205, 294] on icon "Next" at bounding box center [200, 294] width 10 height 10
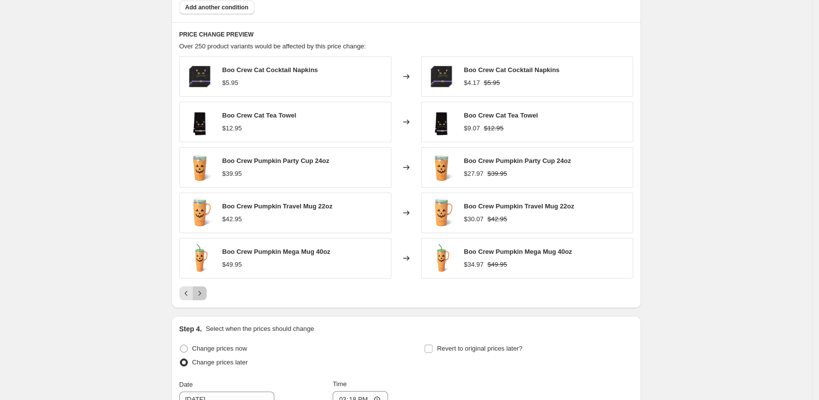
click at [205, 294] on icon "Next" at bounding box center [200, 294] width 10 height 10
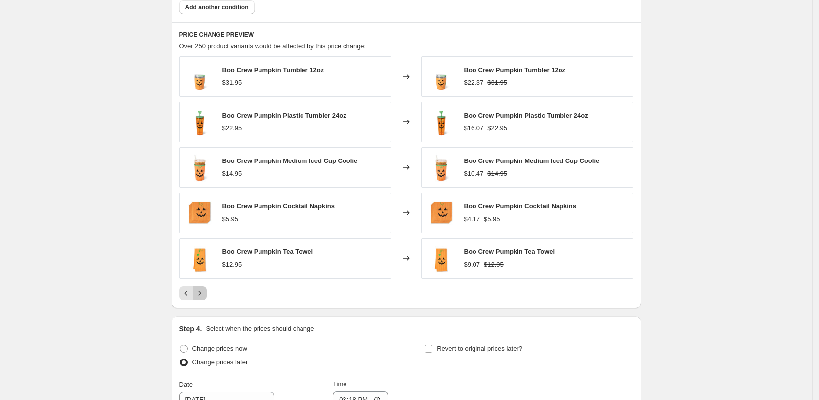
click at [205, 294] on icon "Next" at bounding box center [200, 294] width 10 height 10
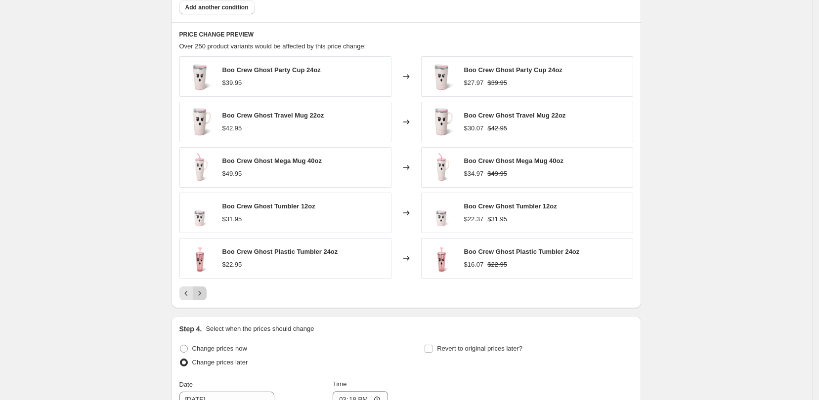
click at [205, 294] on icon "Next" at bounding box center [200, 294] width 10 height 10
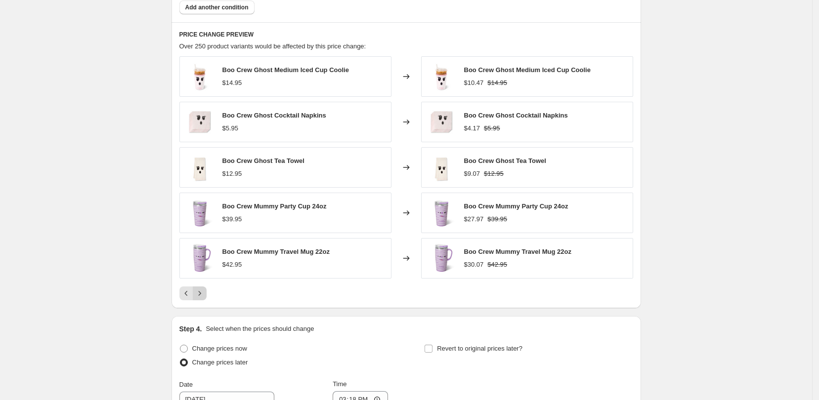
click at [205, 294] on icon "Next" at bounding box center [200, 294] width 10 height 10
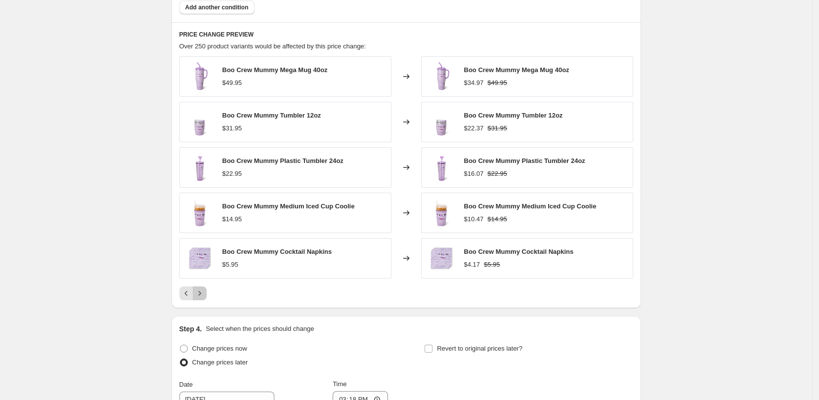
click at [205, 294] on icon "Next" at bounding box center [200, 294] width 10 height 10
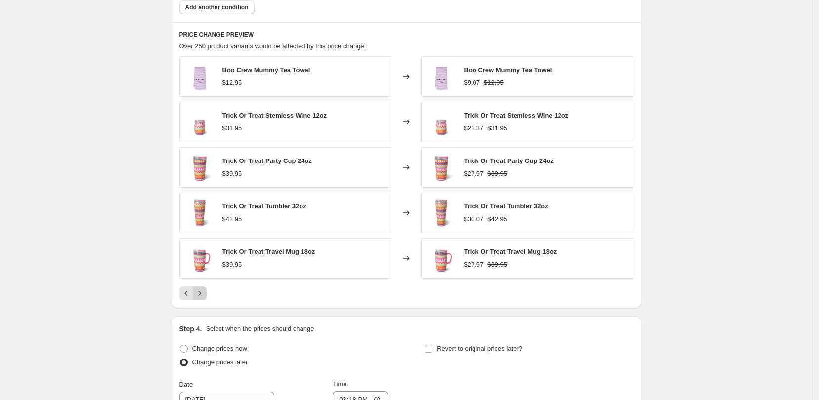
click at [205, 294] on icon "Next" at bounding box center [200, 294] width 10 height 10
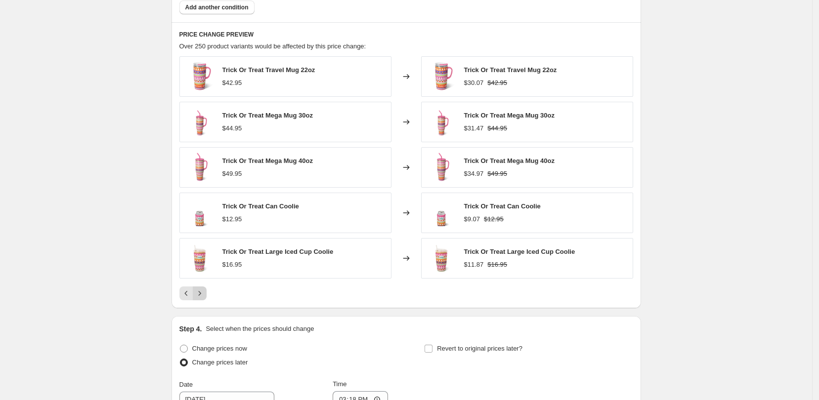
click at [205, 294] on icon "Next" at bounding box center [200, 294] width 10 height 10
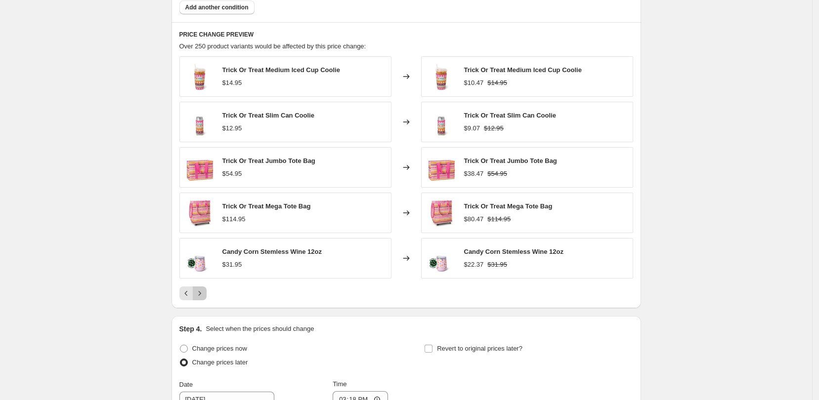
click at [205, 294] on icon "Next" at bounding box center [200, 294] width 10 height 10
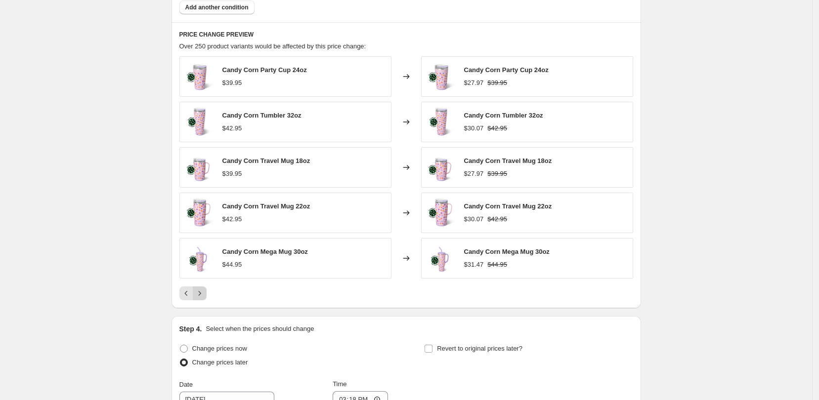
click at [205, 294] on icon "Next" at bounding box center [200, 294] width 10 height 10
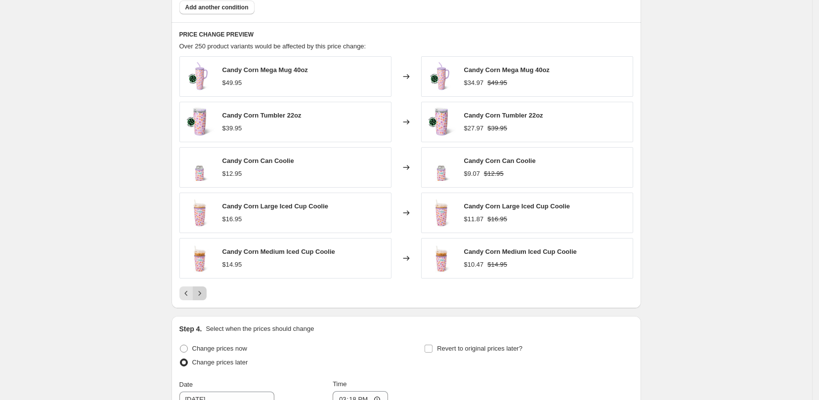
click at [205, 294] on icon "Next" at bounding box center [200, 294] width 10 height 10
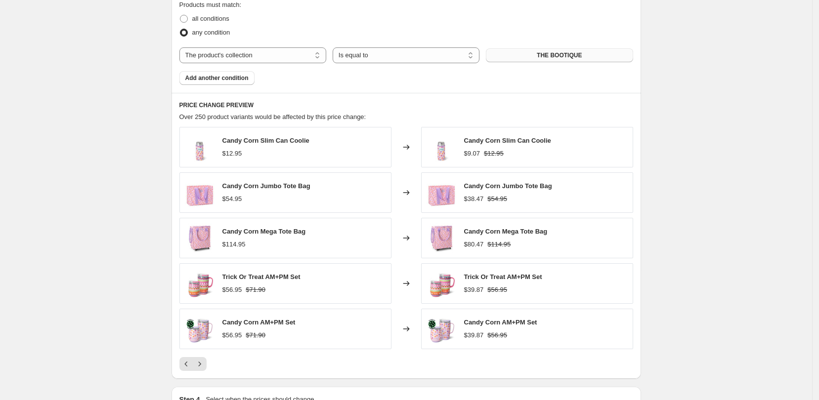
scroll to position [556, 0]
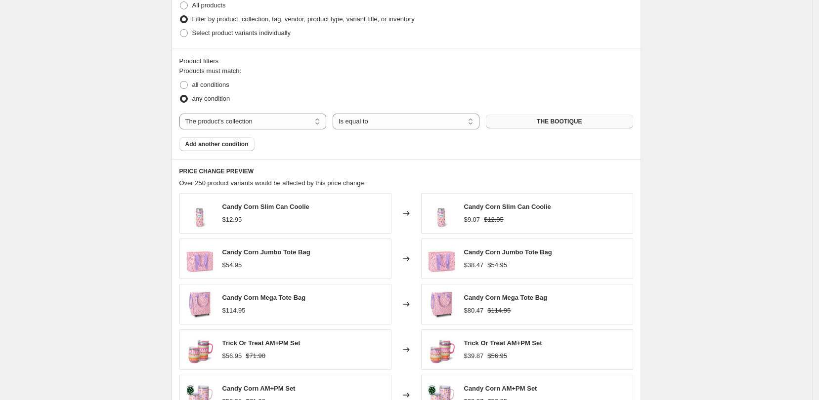
click at [87, 119] on div "Create new price [MEDICAL_DATA]. This page is ready Create new price [MEDICAL_D…" at bounding box center [406, 105] width 812 height 1323
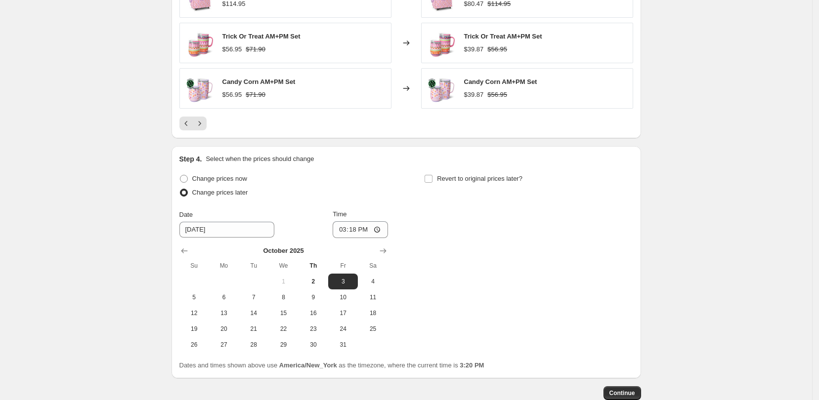
scroll to position [865, 0]
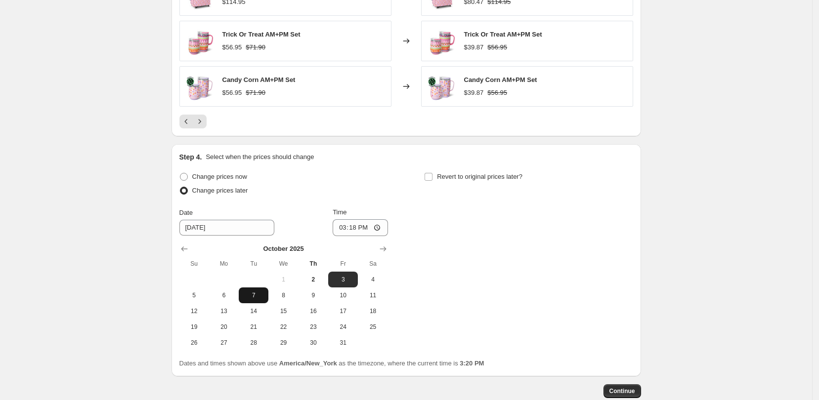
click at [255, 297] on span "7" at bounding box center [254, 296] width 22 height 8
type input "[DATE]"
click at [358, 227] on input "15:18" at bounding box center [360, 227] width 55 height 17
click at [443, 224] on div "Change prices now Change prices later Date [DATE] Time 15:[DATE] Mo Tu We Th Fr…" at bounding box center [406, 260] width 454 height 181
click at [365, 229] on input "15:18" at bounding box center [360, 227] width 55 height 17
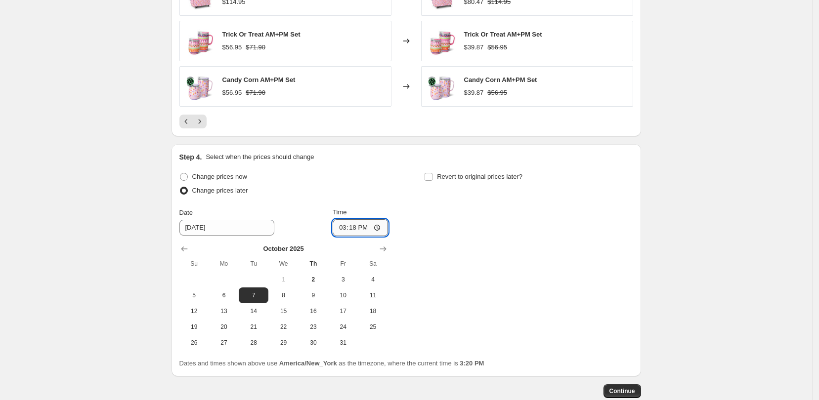
click at [371, 225] on input "15:18" at bounding box center [360, 227] width 55 height 17
click at [370, 228] on input "15:18" at bounding box center [360, 227] width 55 height 17
click at [420, 238] on div "Change prices now Change prices later Date [DATE] Time 15:[DATE] Mo Tu We Th Fr…" at bounding box center [406, 260] width 454 height 181
click at [364, 228] on input "15:18" at bounding box center [360, 227] width 55 height 17
click at [353, 226] on input "15:18" at bounding box center [360, 227] width 55 height 17
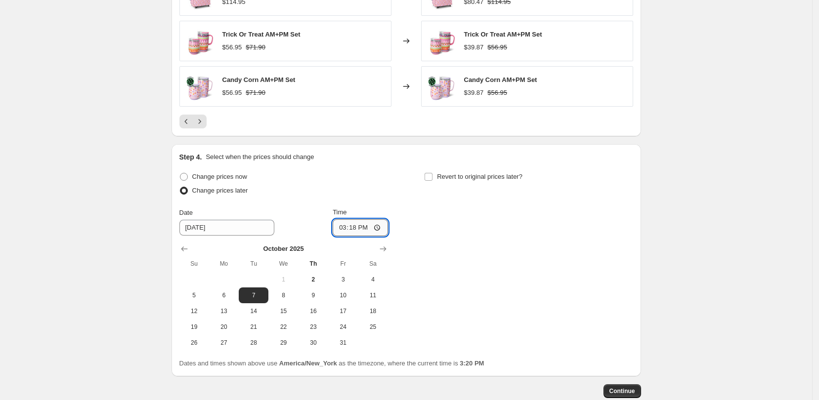
click at [360, 226] on input "15:18" at bounding box center [360, 227] width 55 height 17
click at [345, 227] on input "15:18" at bounding box center [360, 227] width 55 height 17
type input "00:00"
click at [461, 210] on div "Change prices now Change prices later Date [DATE] Time 00:00 [DATE] Su Mo Tu We…" at bounding box center [406, 260] width 454 height 181
click at [432, 178] on input "Revert to original prices later?" at bounding box center [428, 177] width 8 height 8
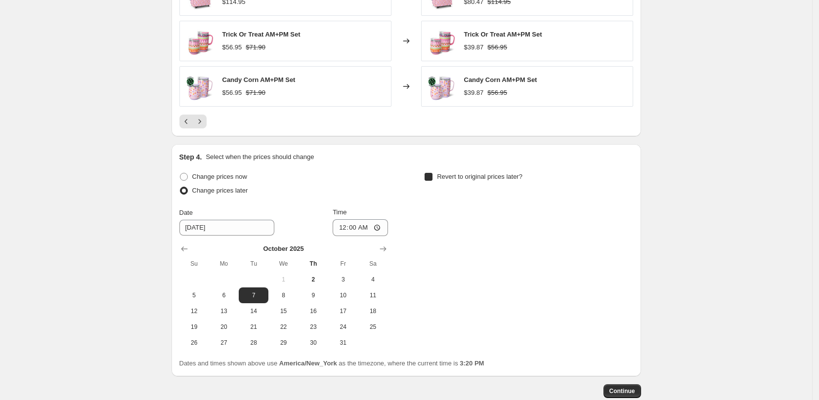
checkbox input "true"
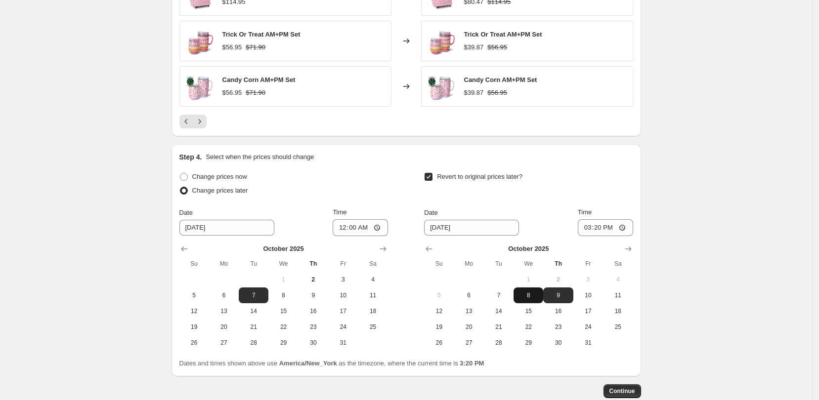
click at [535, 293] on span "8" at bounding box center [528, 296] width 22 height 8
type input "[DATE]"
click at [623, 223] on input "15:20" at bounding box center [605, 227] width 55 height 17
type input "03:20"
click at [567, 297] on span "9" at bounding box center [558, 296] width 22 height 8
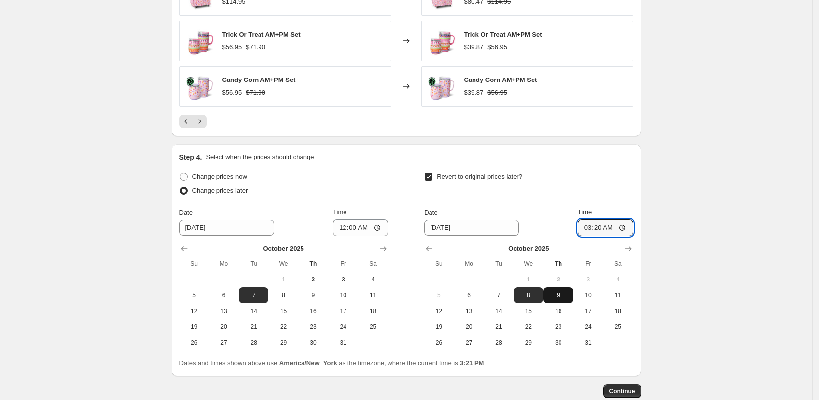
type input "[DATE]"
click at [621, 224] on input "03:20" at bounding box center [605, 227] width 55 height 17
type input "03:00"
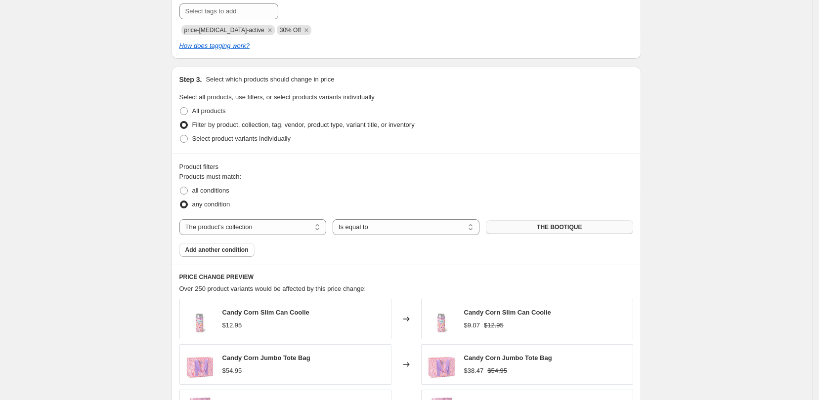
scroll to position [371, 0]
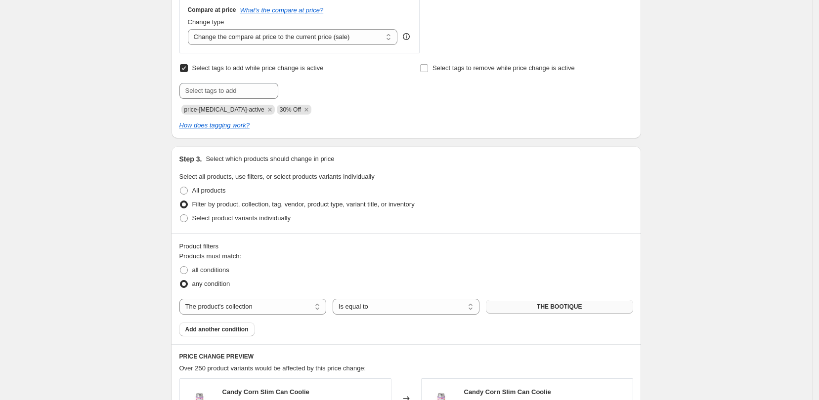
click at [664, 299] on div "Create new price [MEDICAL_DATA]. This page is ready Create new price [MEDICAL_D…" at bounding box center [406, 290] width 812 height 1323
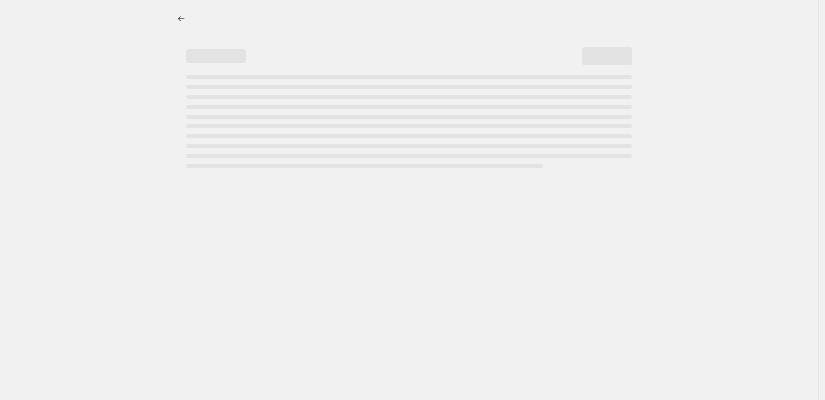
select select "percentage"
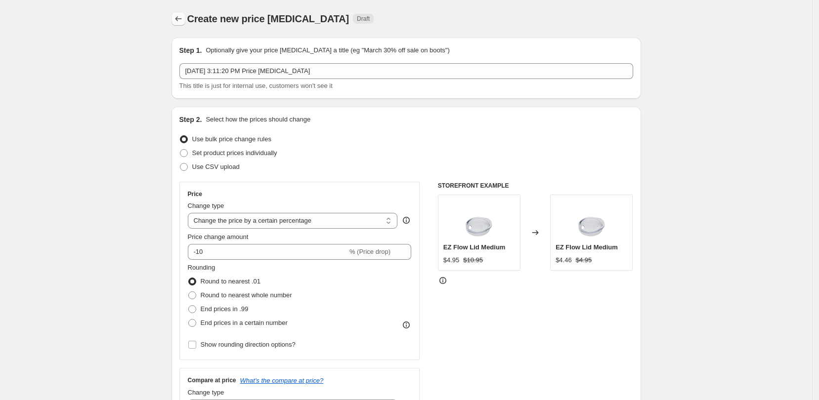
click at [185, 16] on button "Price change jobs" at bounding box center [178, 19] width 14 height 14
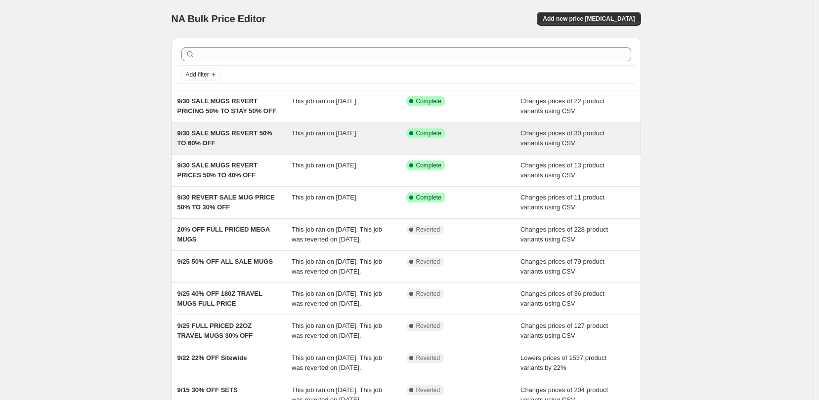
scroll to position [168, 0]
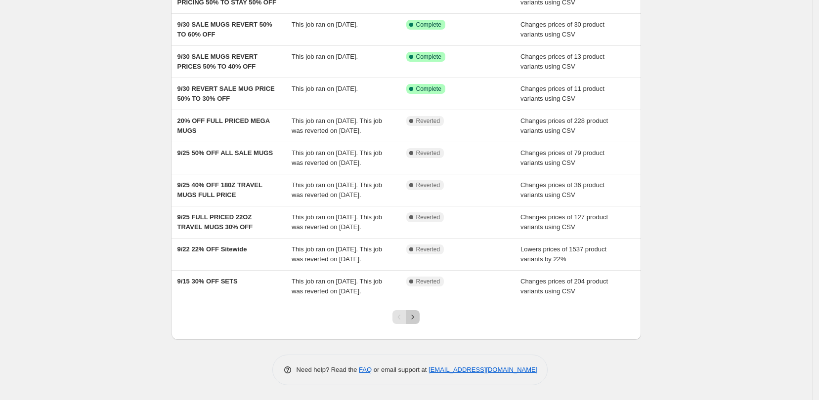
click at [415, 316] on icon "Next" at bounding box center [413, 317] width 10 height 10
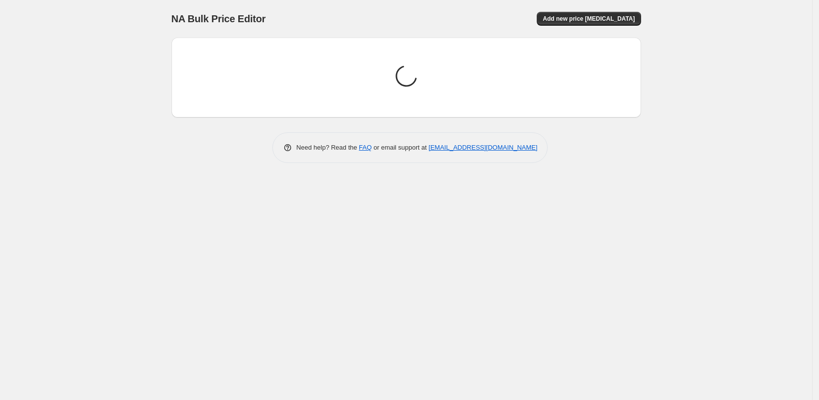
scroll to position [0, 0]
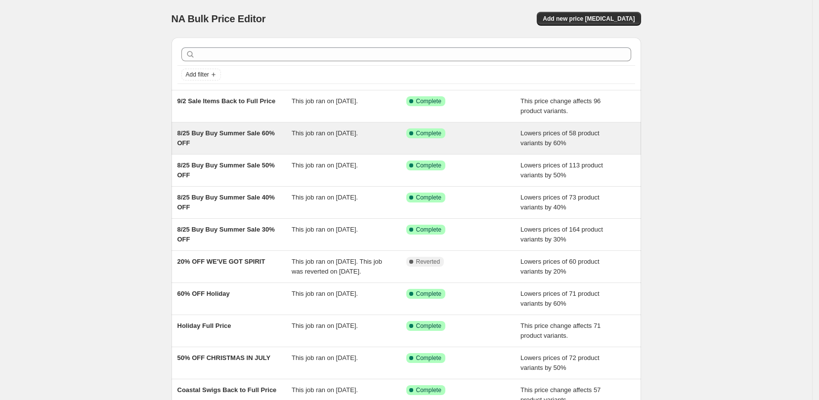
click at [265, 140] on div "8/25 Buy Buy Summer Sale 60% OFF" at bounding box center [234, 138] width 115 height 20
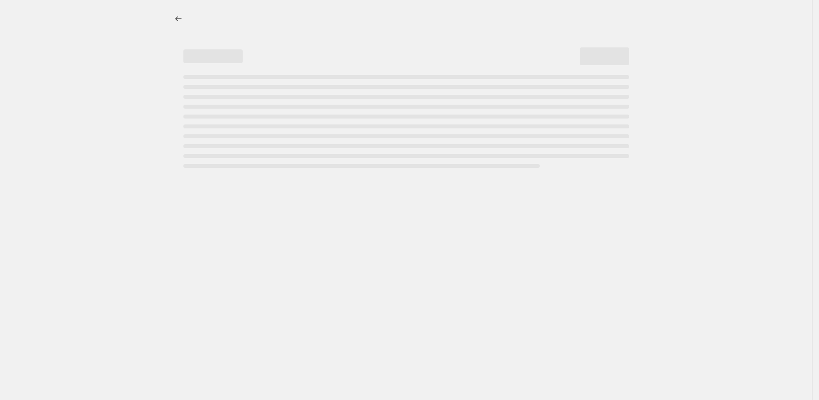
select select "percentage"
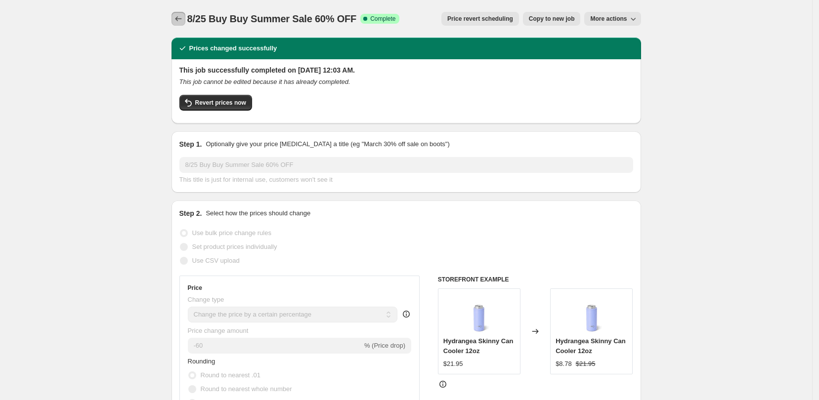
click at [183, 21] on icon "Price change jobs" at bounding box center [178, 19] width 10 height 10
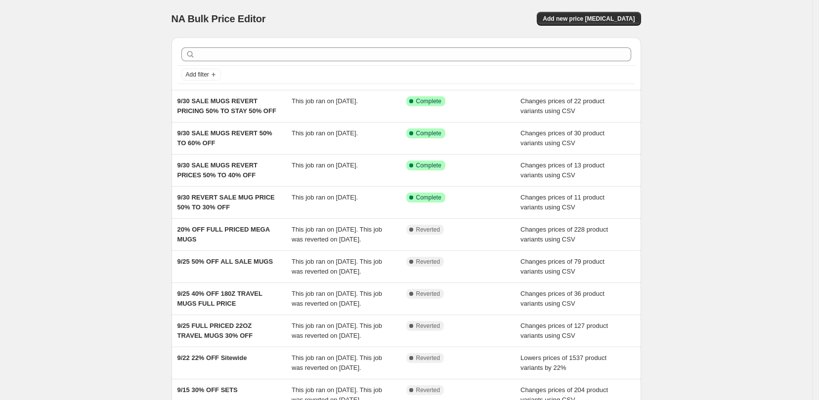
scroll to position [168, 0]
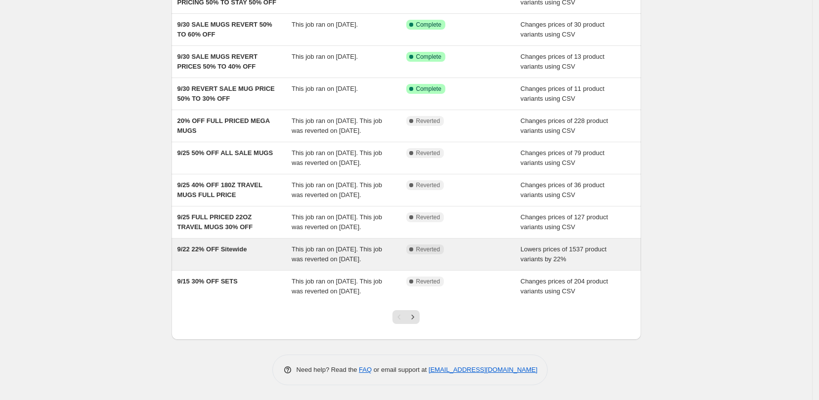
click at [252, 246] on div "9/22 22% OFF Sitewide" at bounding box center [234, 255] width 115 height 20
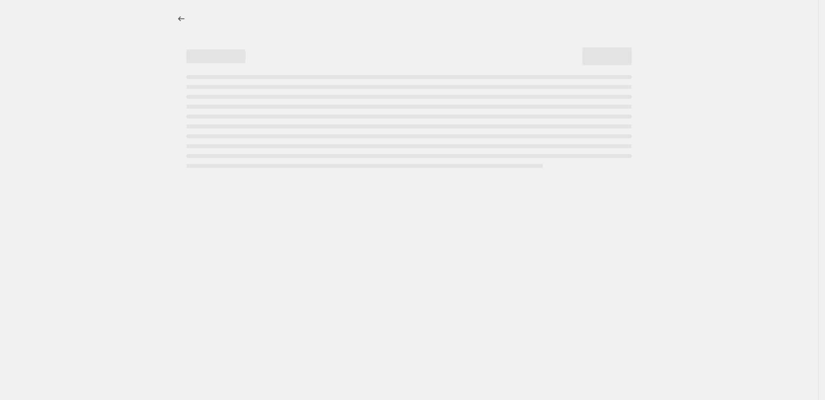
select select "percentage"
select select "product_status"
select select "inventory_quantity"
select select ">"
select select "tag"
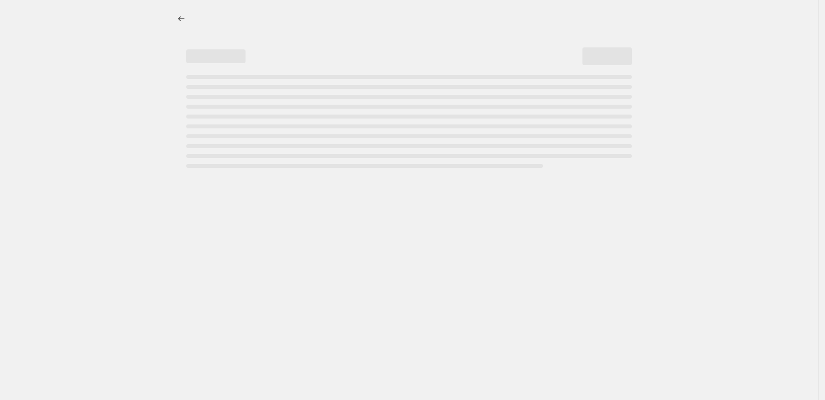
select select "not_equal"
select select "product_type"
select select "not_equal"
select select "product_type"
select select "not_equal"
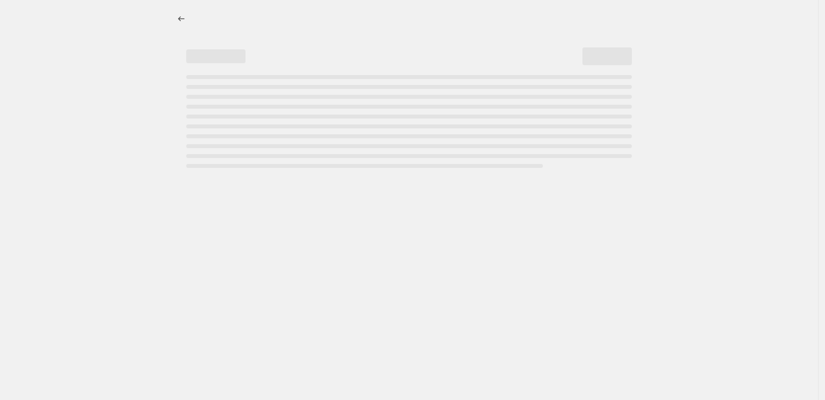
select select "tag"
select select "not_equal"
select select "collection"
select select "not_equal"
select select "tag"
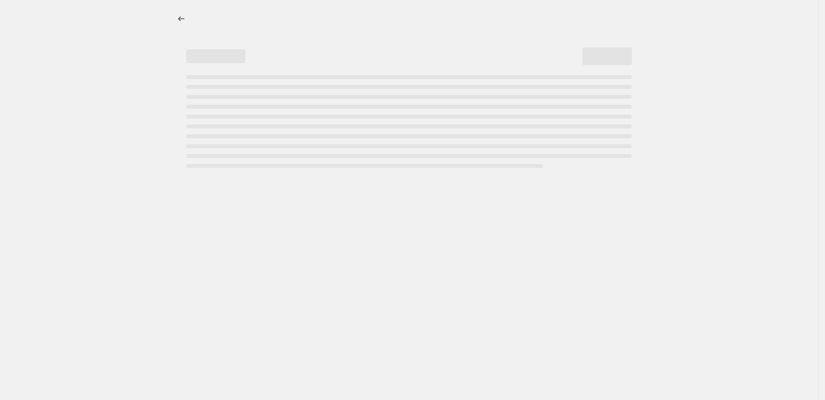
select select "not_equal"
select select "tag"
select select "not_equal"
select select "tag"
select select "not_equal"
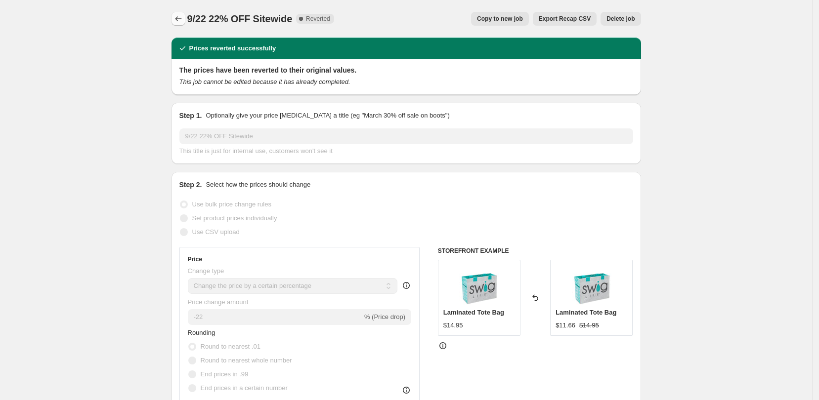
click at [175, 20] on button "Price change jobs" at bounding box center [178, 19] width 14 height 14
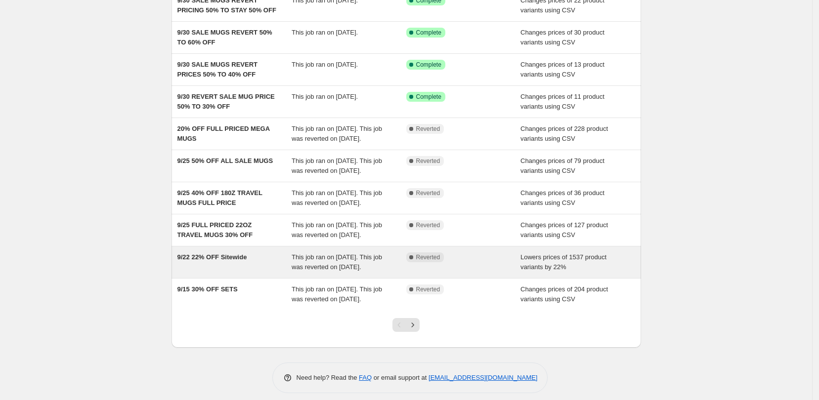
scroll to position [168, 0]
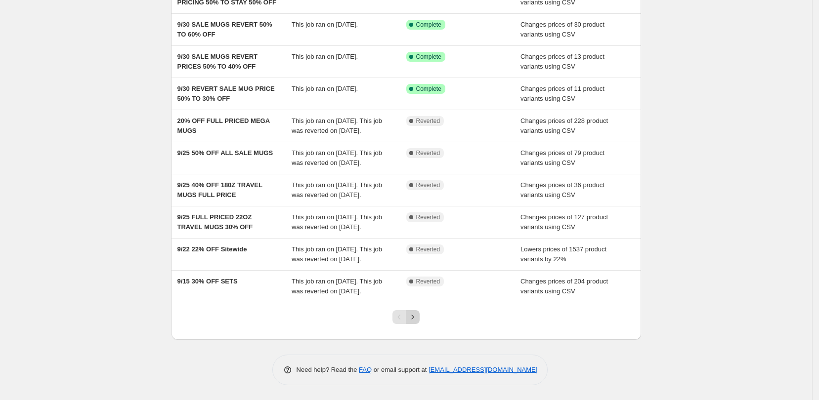
click at [415, 320] on icon "Next" at bounding box center [413, 317] width 10 height 10
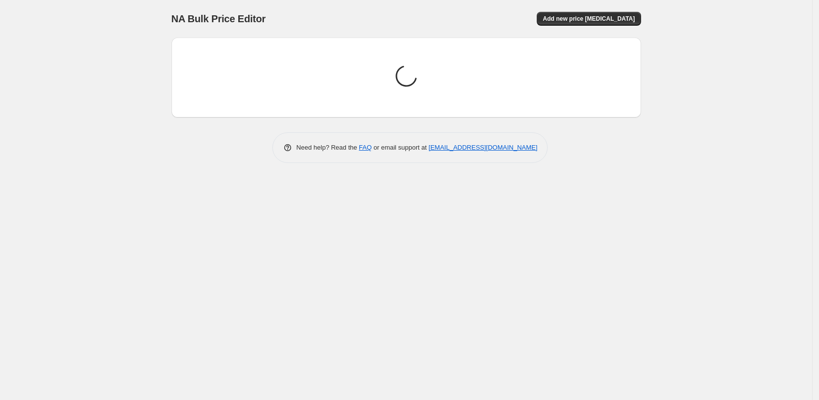
scroll to position [0, 0]
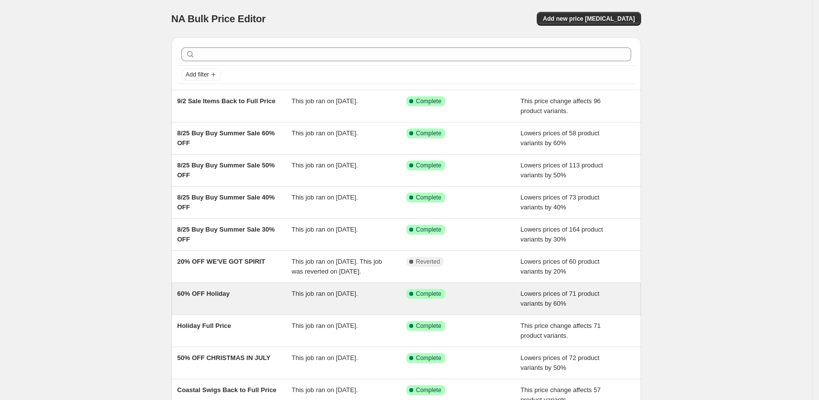
click at [287, 309] on div "60% OFF Holiday" at bounding box center [234, 299] width 115 height 20
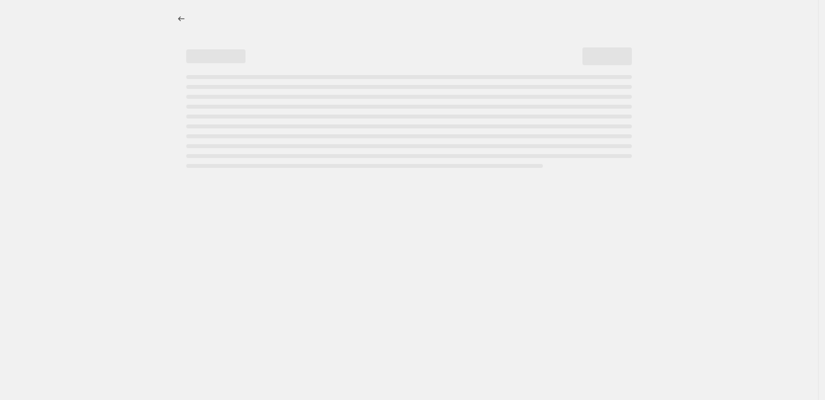
select select "percentage"
select select "no_change"
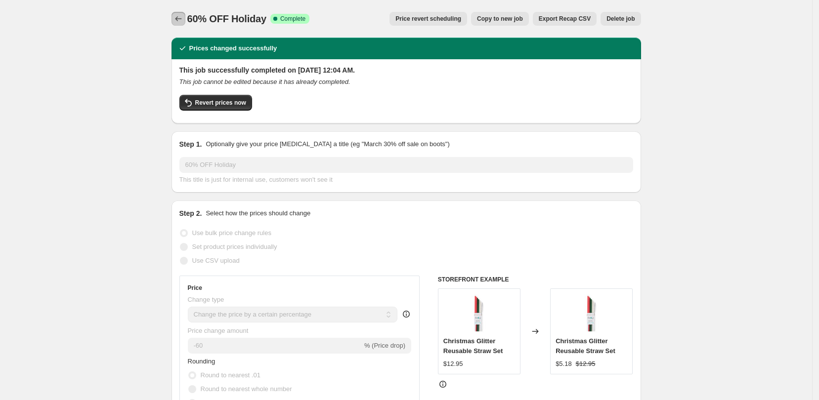
click at [182, 22] on icon "Price change jobs" at bounding box center [178, 19] width 10 height 10
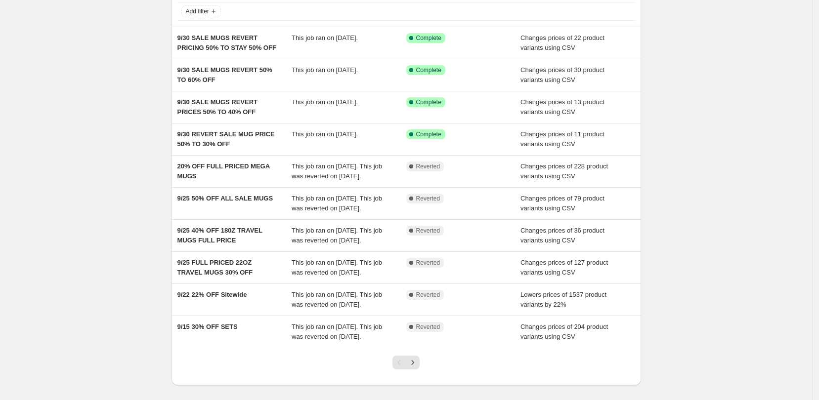
scroll to position [168, 0]
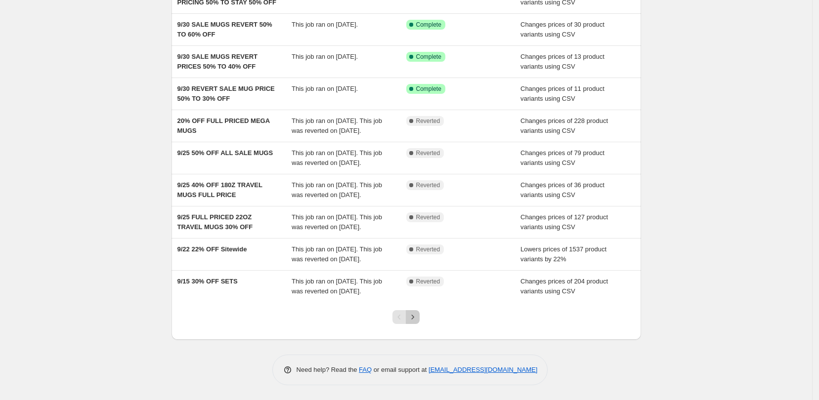
click at [418, 319] on icon "Next" at bounding box center [413, 317] width 10 height 10
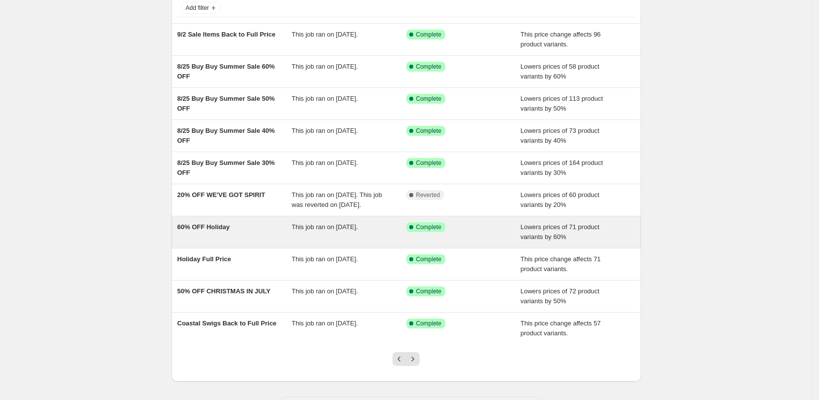
scroll to position [119, 0]
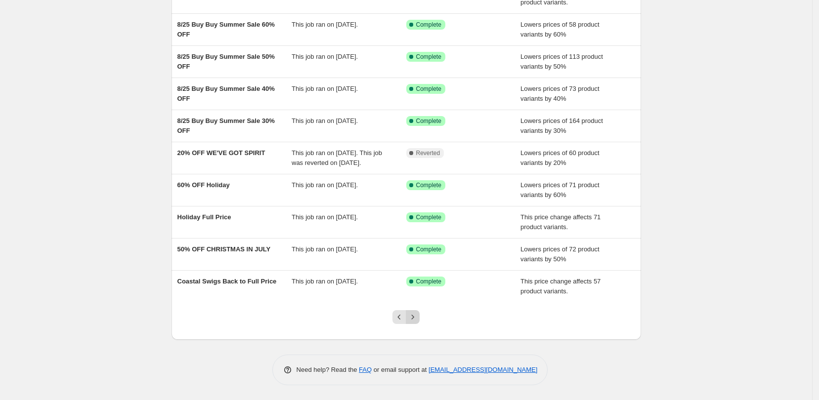
click at [418, 313] on icon "Next" at bounding box center [413, 317] width 10 height 10
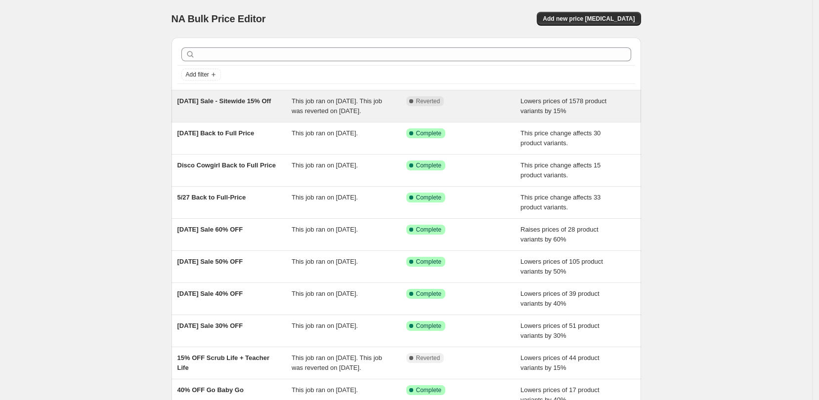
click at [250, 106] on div "July 4th Sale - Sitewide 15% Off" at bounding box center [234, 106] width 115 height 20
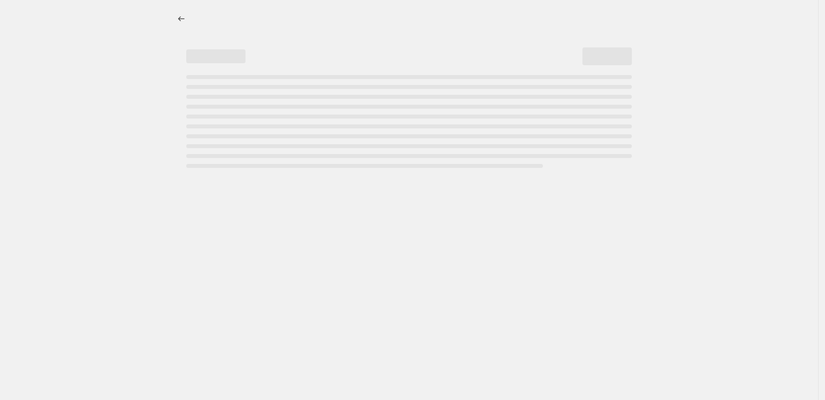
select select "percentage"
select select "tag"
select select "not_equal"
select select "product_status"
select select "not_equal"
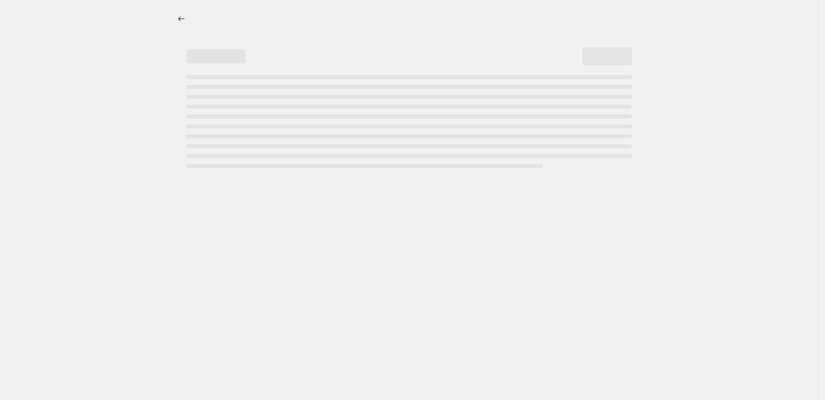
select select "not_equal"
select select "product_type"
select select "not_equal"
select select "inventory_quantity"
select select ">"
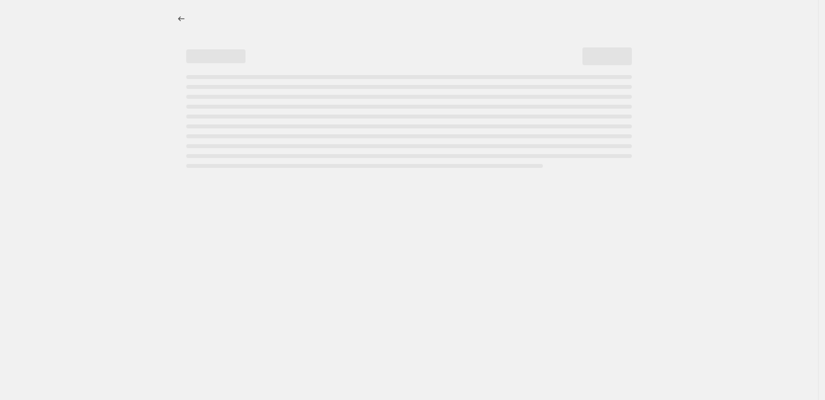
select select "tag"
select select "not_equal"
select select "tag"
select select "not_equal"
select select "tag"
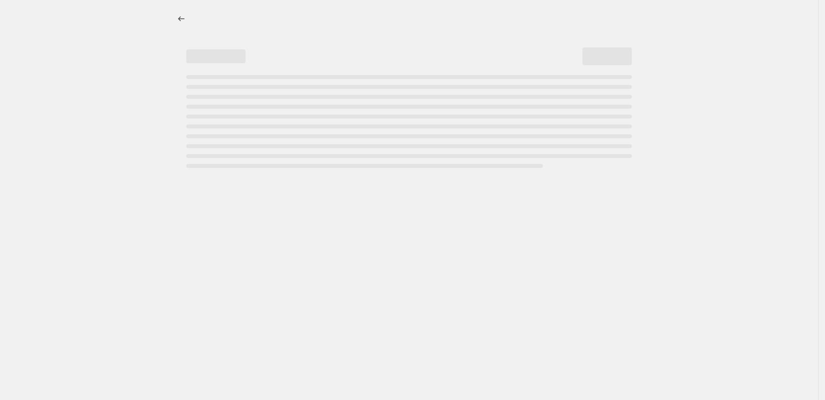
select select "not_equal"
select select "tag"
select select "not_equal"
select select "tag"
select select "not_equal"
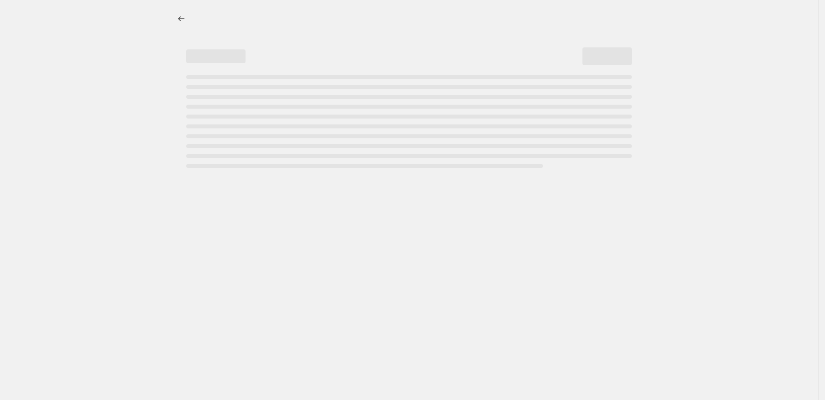
select select "collection"
select select "not_equal"
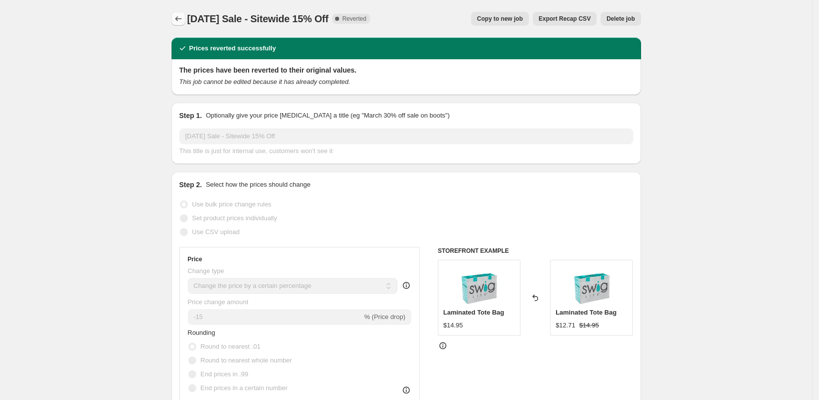
click at [178, 16] on icon "Price change jobs" at bounding box center [178, 19] width 10 height 10
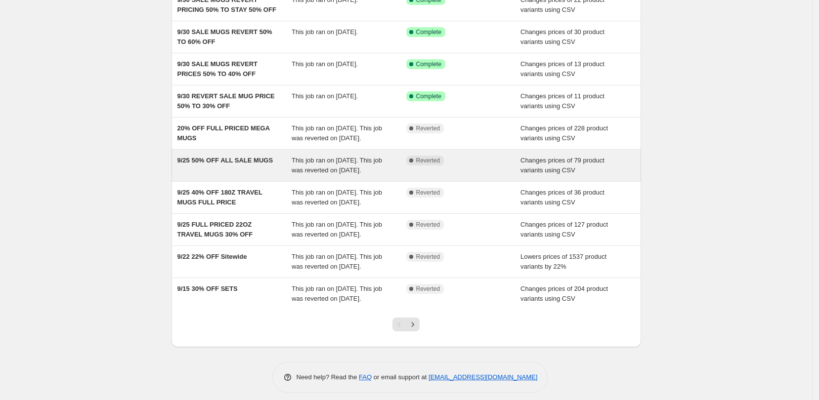
scroll to position [168, 0]
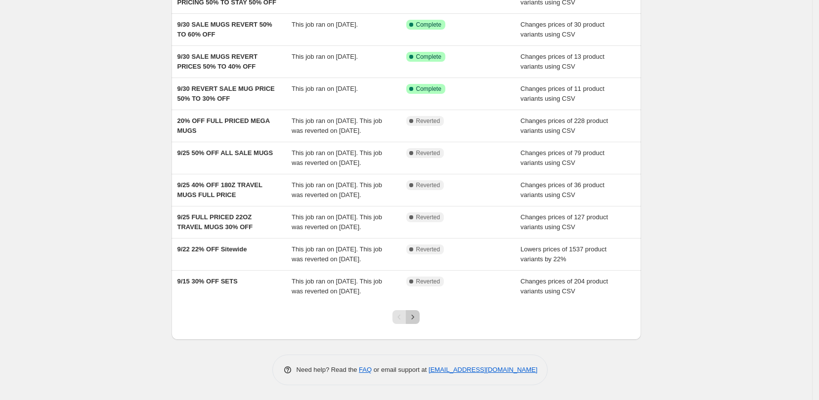
click at [418, 314] on icon "Next" at bounding box center [413, 317] width 10 height 10
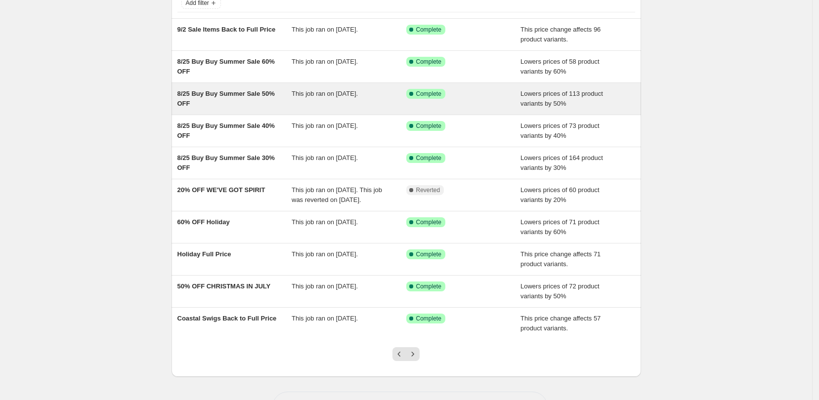
scroll to position [119, 0]
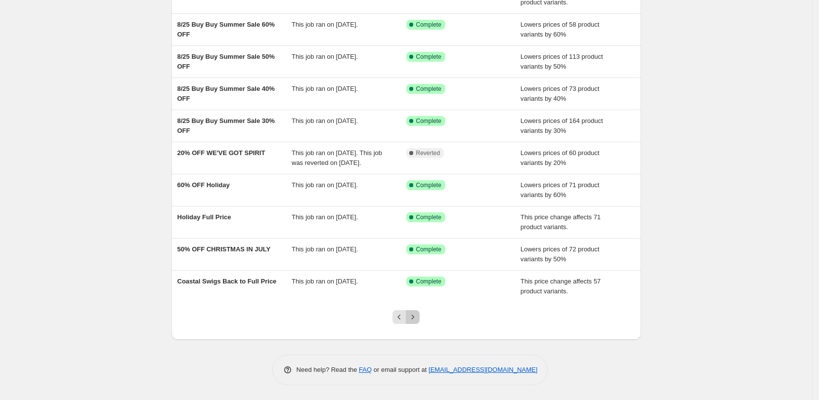
click at [417, 316] on icon "Next" at bounding box center [413, 317] width 10 height 10
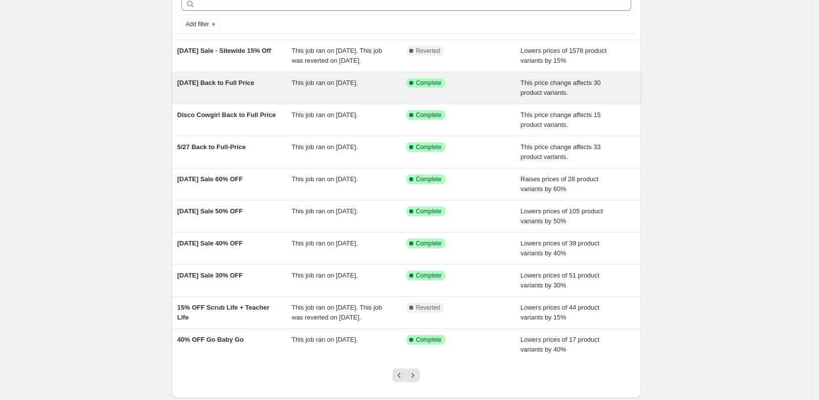
scroll to position [109, 0]
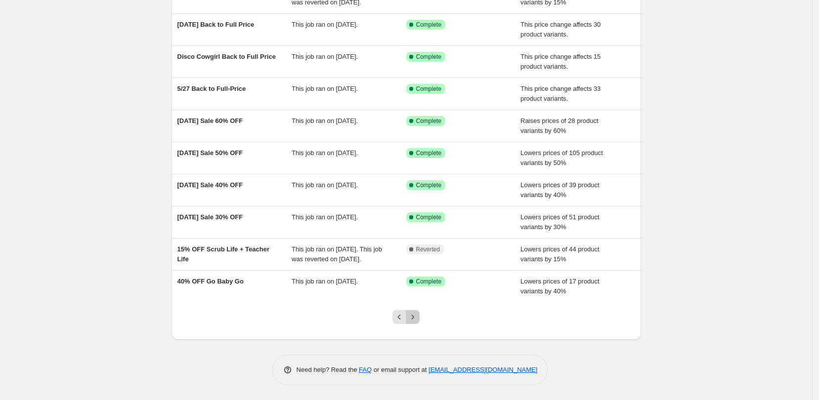
click at [418, 321] on icon "Next" at bounding box center [413, 317] width 10 height 10
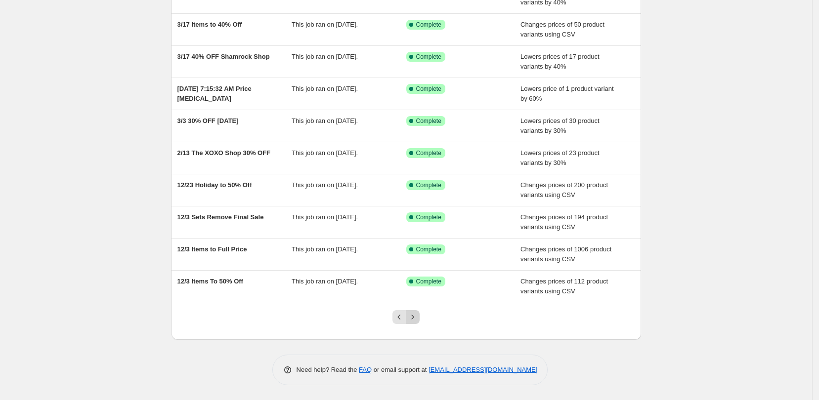
click at [414, 317] on icon "Next" at bounding box center [413, 317] width 2 height 4
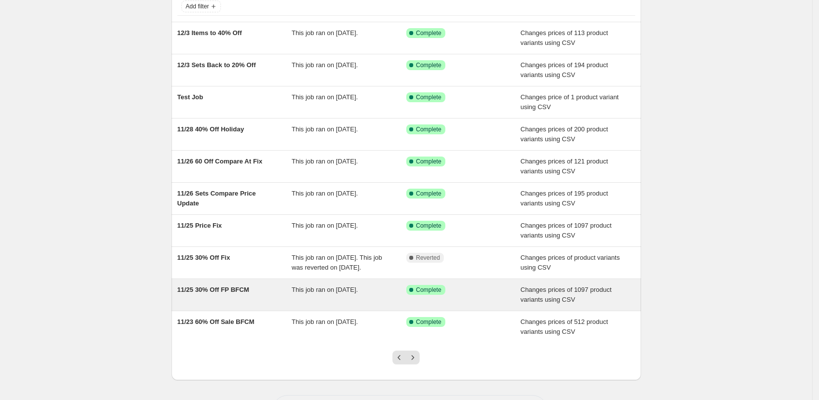
scroll to position [119, 0]
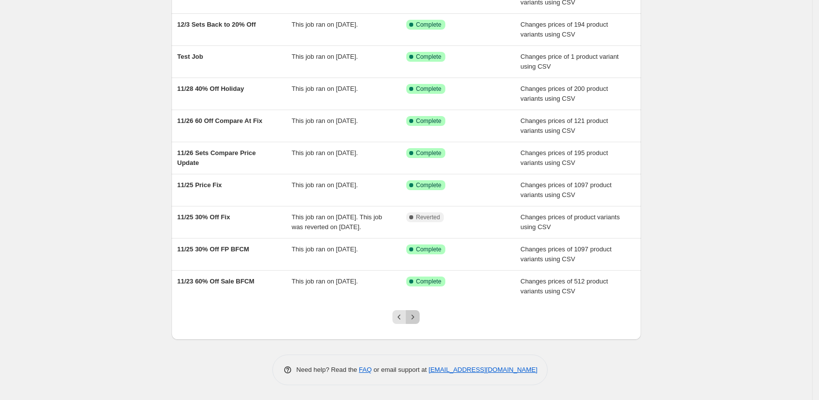
click at [416, 312] on button "Next" at bounding box center [413, 317] width 14 height 14
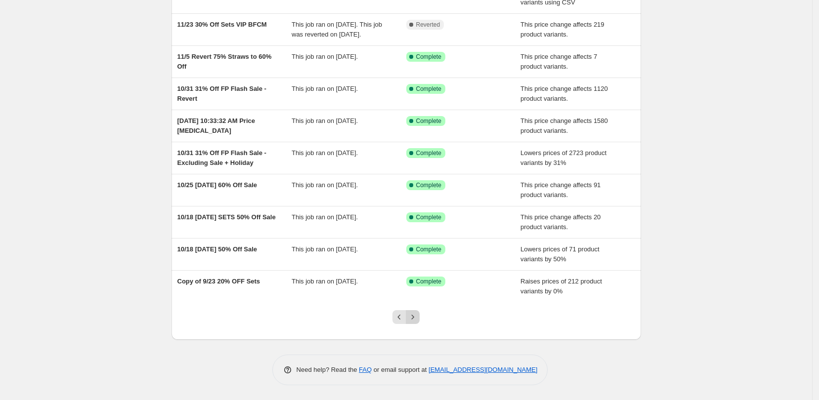
click at [418, 323] on button "Next" at bounding box center [413, 317] width 14 height 14
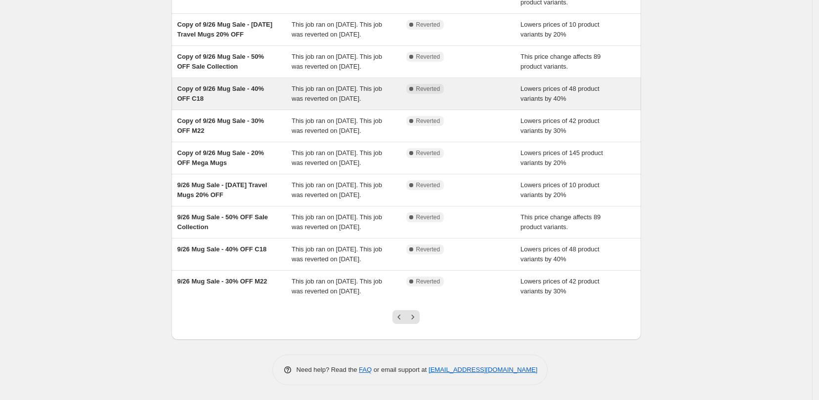
scroll to position [198, 0]
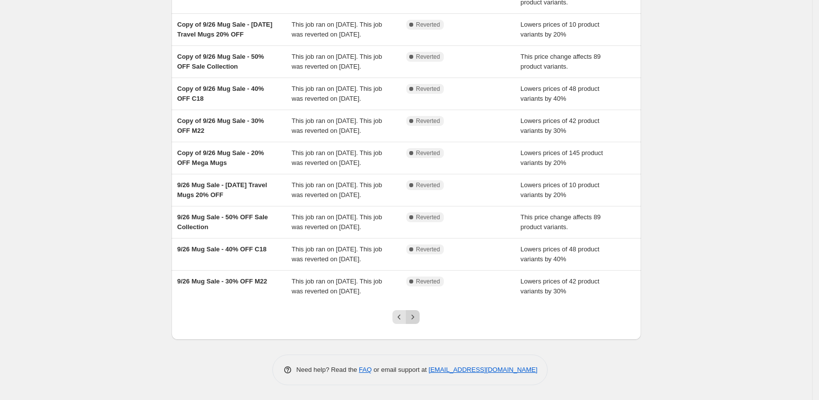
click at [416, 317] on icon "Next" at bounding box center [413, 317] width 10 height 10
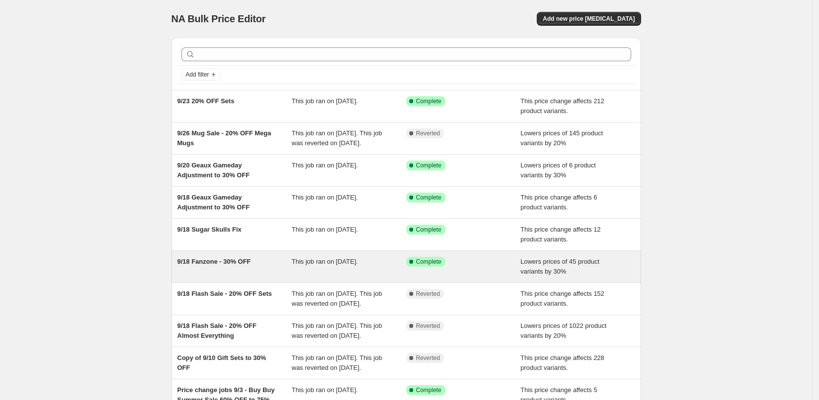
scroll to position [158, 0]
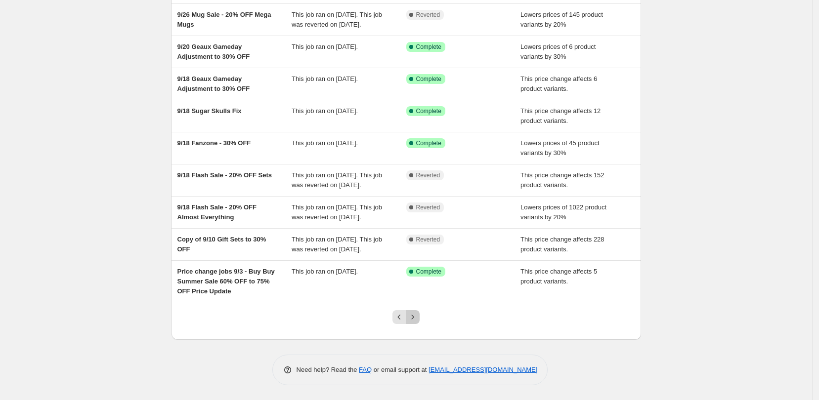
click at [418, 317] on icon "Next" at bounding box center [413, 317] width 10 height 10
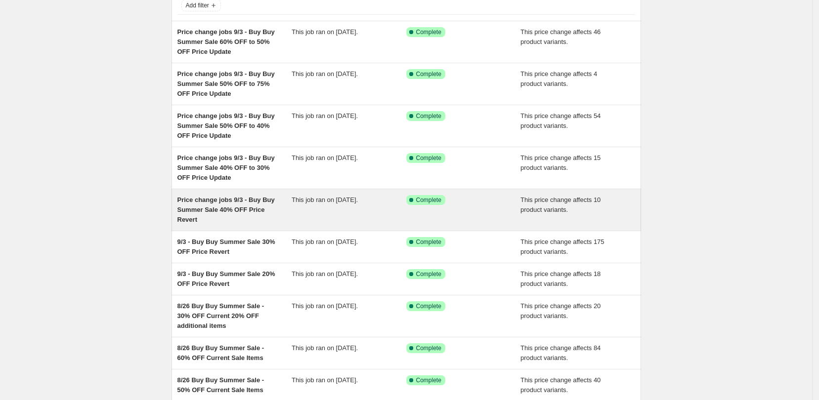
scroll to position [168, 0]
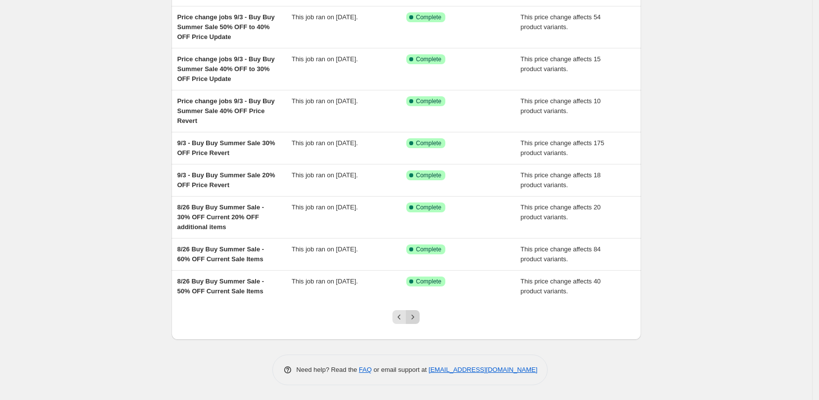
click at [418, 318] on icon "Next" at bounding box center [413, 317] width 10 height 10
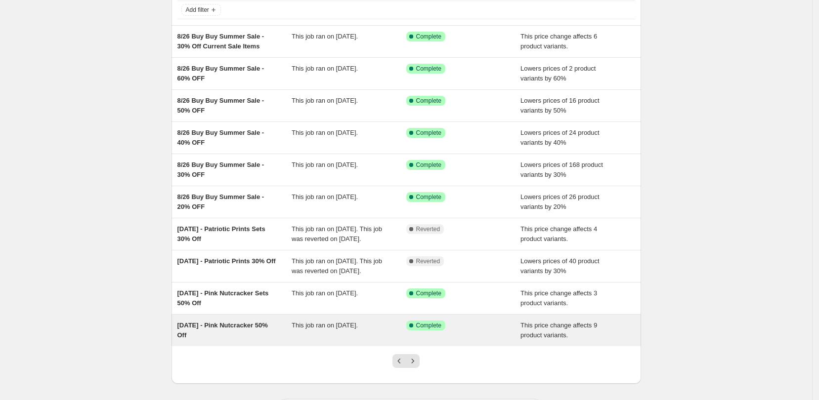
scroll to position [128, 0]
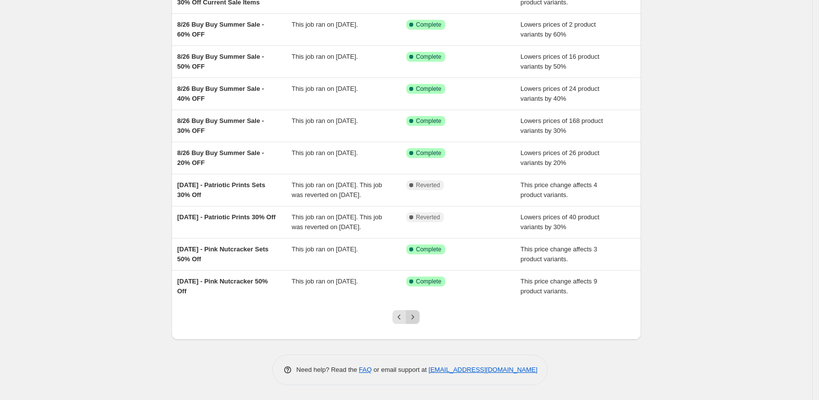
click at [415, 322] on icon "Next" at bounding box center [413, 317] width 10 height 10
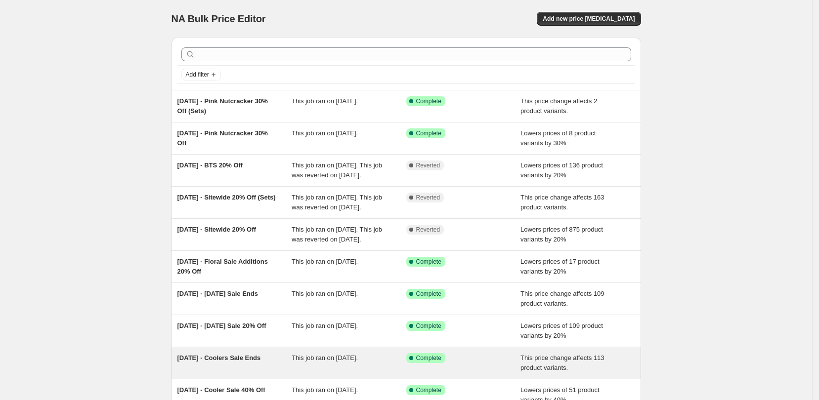
scroll to position [119, 0]
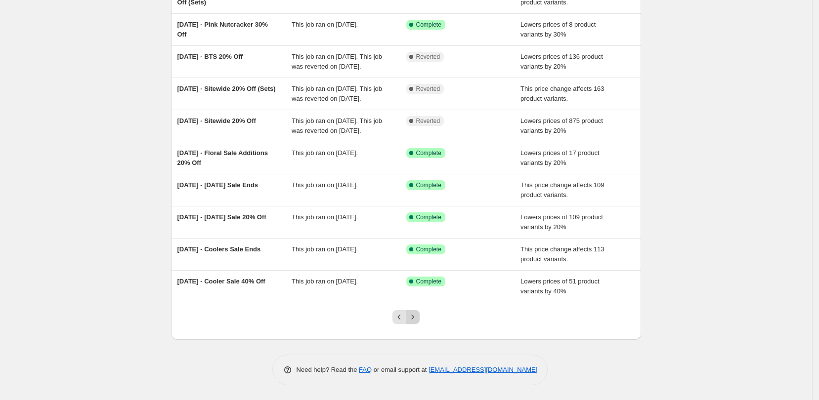
click at [418, 320] on icon "Next" at bounding box center [413, 317] width 10 height 10
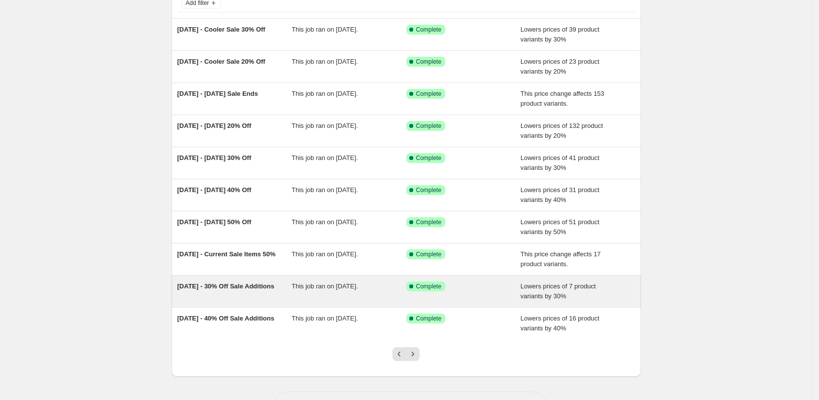
scroll to position [109, 0]
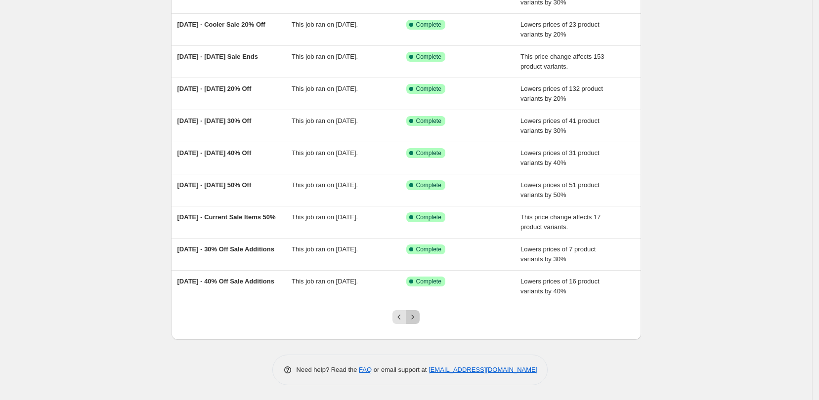
click at [418, 320] on icon "Next" at bounding box center [413, 317] width 10 height 10
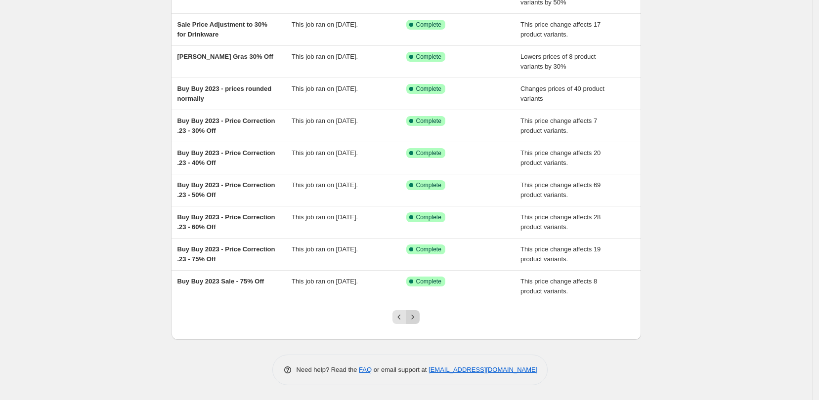
click at [418, 320] on icon "Next" at bounding box center [413, 317] width 10 height 10
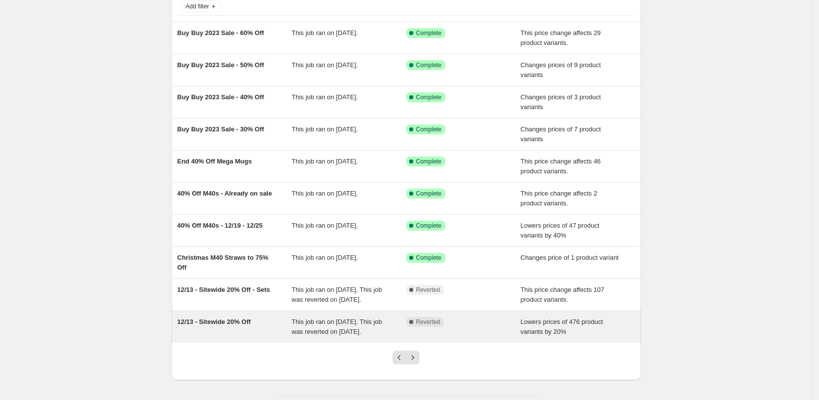
scroll to position [128, 0]
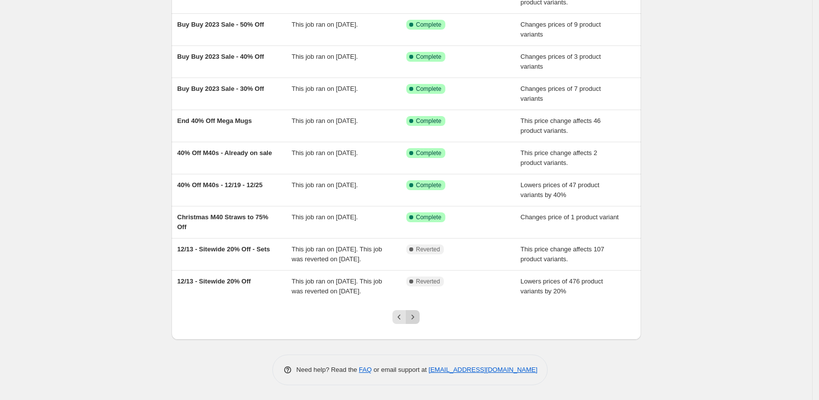
click at [415, 323] on button "Next" at bounding box center [413, 317] width 14 height 14
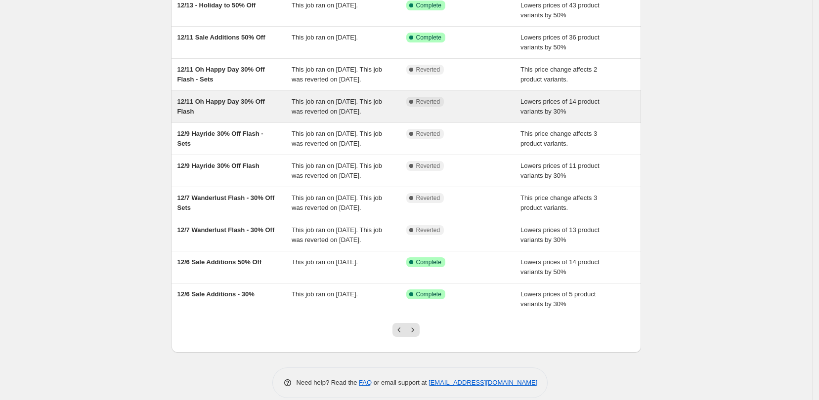
scroll to position [168, 0]
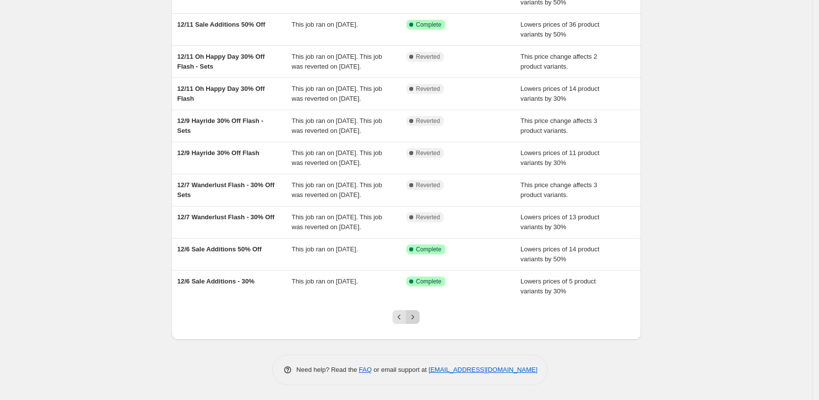
click at [416, 312] on button "Next" at bounding box center [413, 317] width 14 height 14
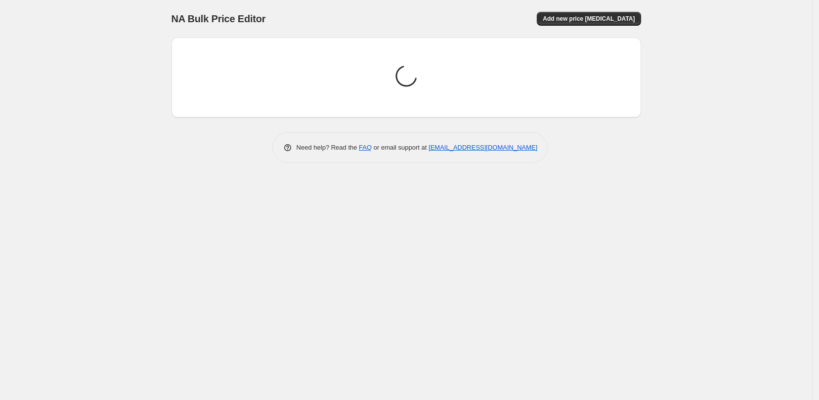
scroll to position [0, 0]
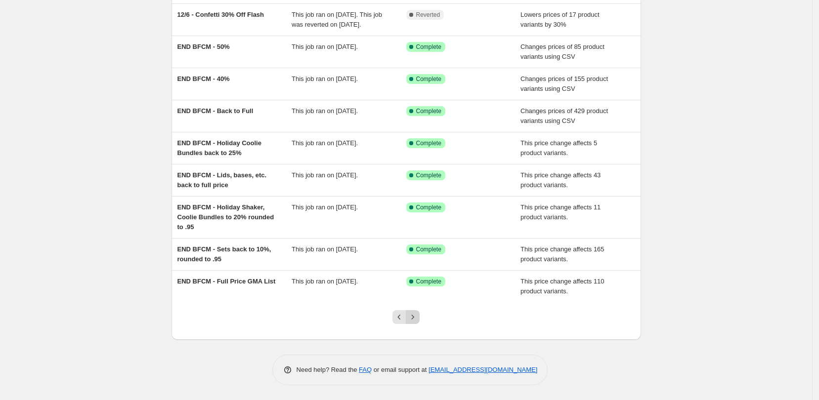
click at [419, 320] on button "Next" at bounding box center [413, 317] width 14 height 14
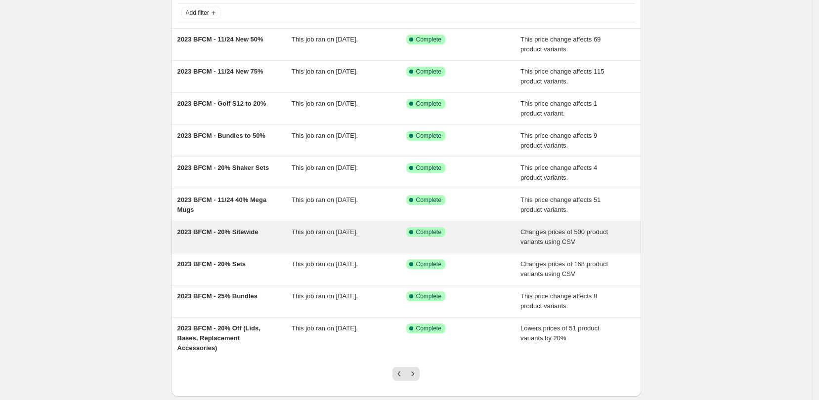
click at [266, 234] on div "2023 BFCM - 20% Sitewide" at bounding box center [234, 237] width 115 height 20
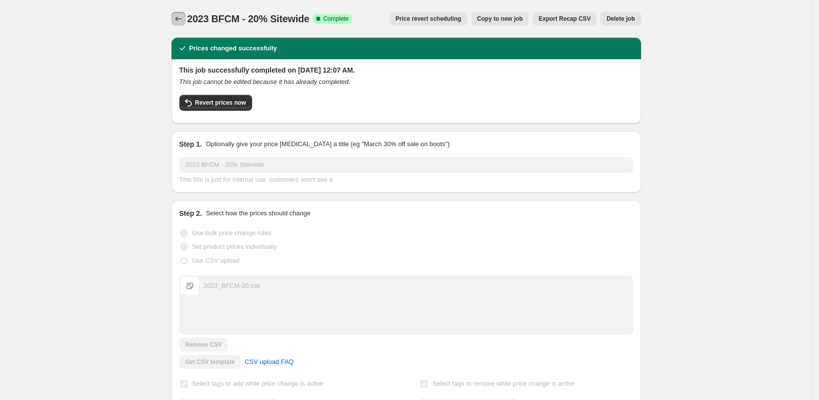
click at [181, 24] on button "Price change jobs" at bounding box center [178, 19] width 14 height 14
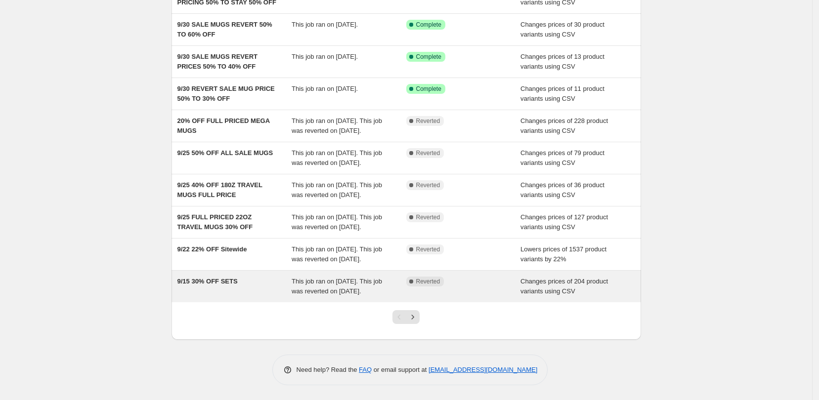
click at [286, 289] on div "9/15 30% OFF SETS" at bounding box center [234, 287] width 115 height 20
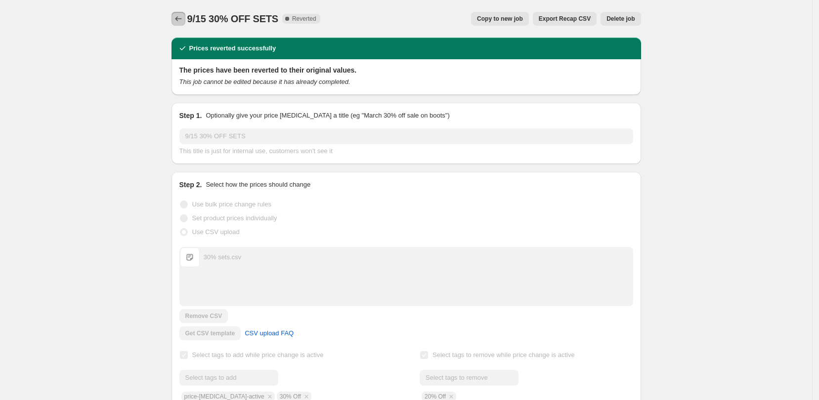
click at [178, 19] on icon "Price change jobs" at bounding box center [178, 18] width 6 height 5
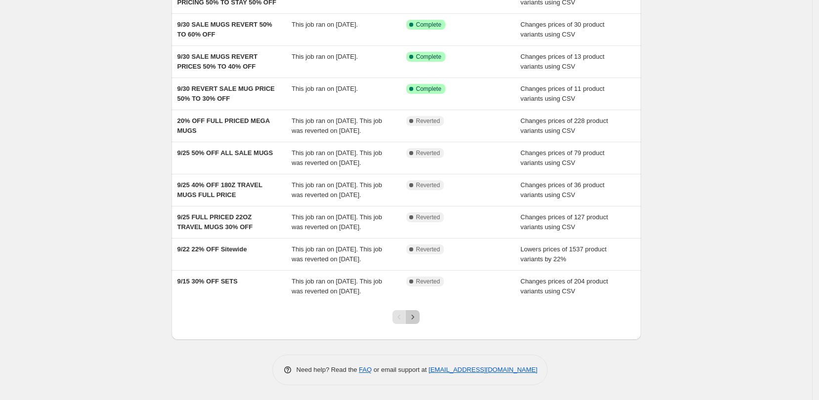
click at [416, 317] on icon "Next" at bounding box center [413, 317] width 10 height 10
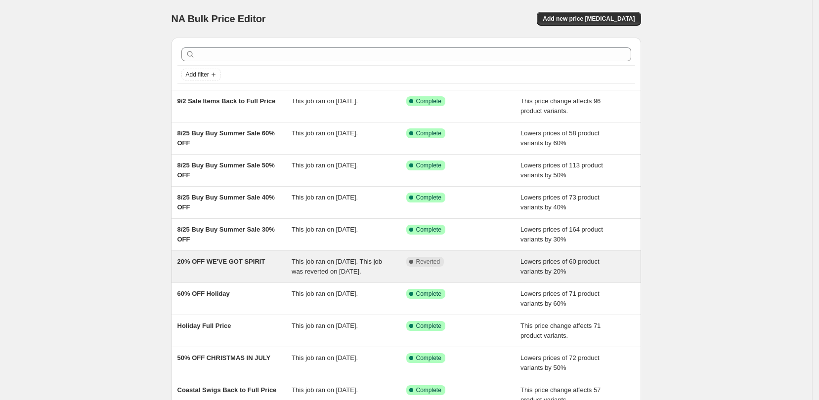
click at [256, 276] on div "20% OFF WE'VE GOT SPIRIT" at bounding box center [234, 267] width 115 height 20
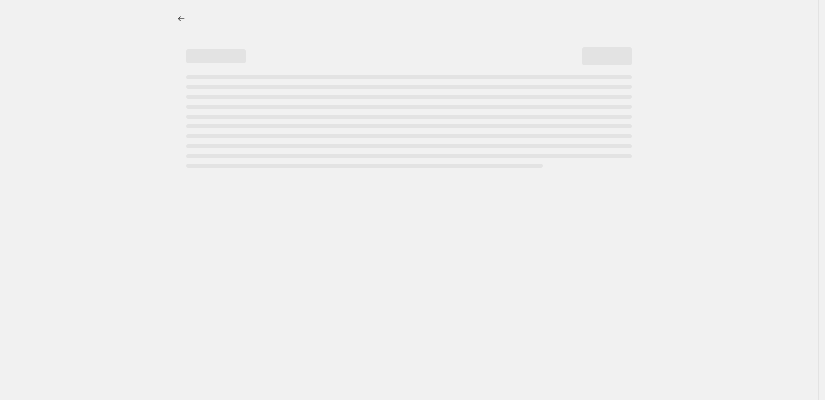
select select "percentage"
select select "tag"
select select "not_equal"
select select "product_status"
select select "inventory_quantity"
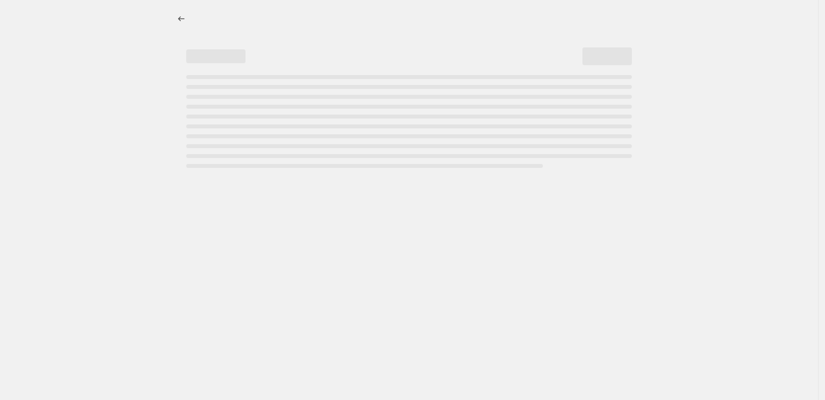
select select "not_equal"
select select "collection"
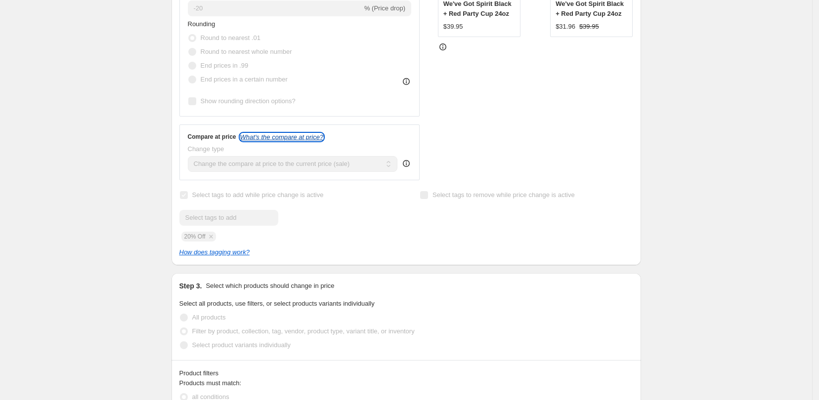
click at [302, 137] on icon "What's the compare at price?" at bounding box center [282, 136] width 84 height 7
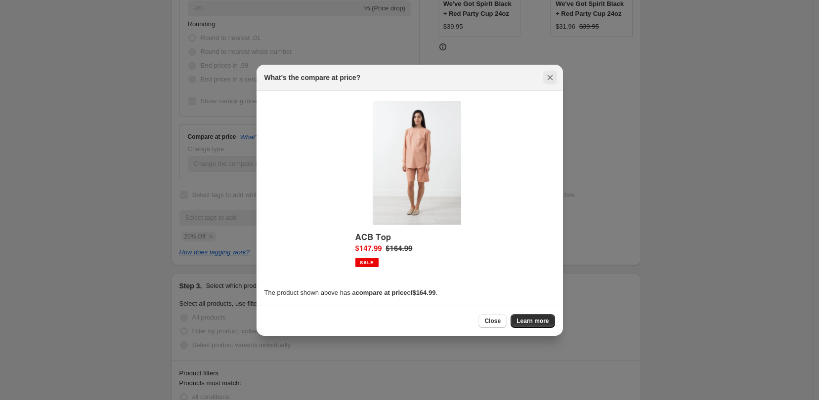
click at [547, 83] on button "Close" at bounding box center [550, 78] width 14 height 14
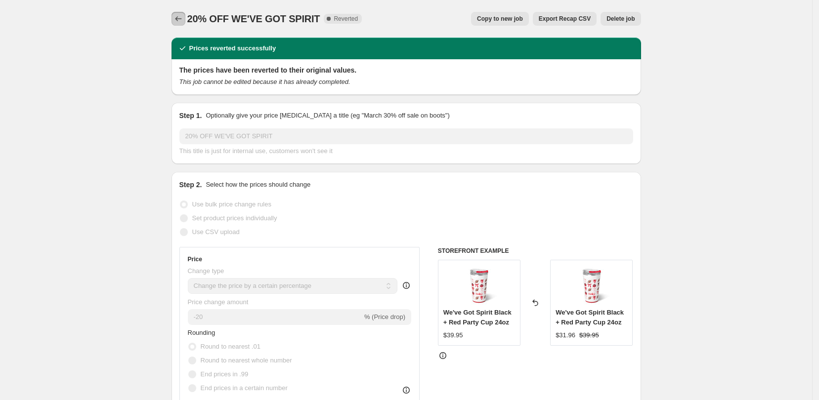
click at [178, 18] on icon "Price change jobs" at bounding box center [178, 19] width 10 height 10
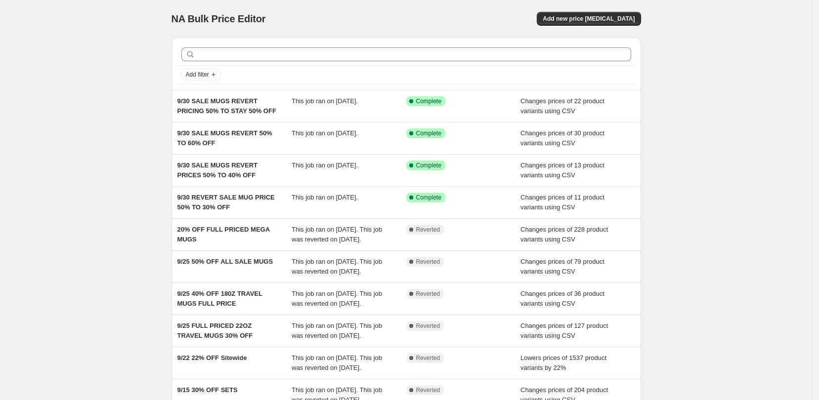
click at [113, 219] on div "NA Bulk Price Editor. This page is ready NA Bulk Price Editor Add new price cha…" at bounding box center [406, 254] width 812 height 509
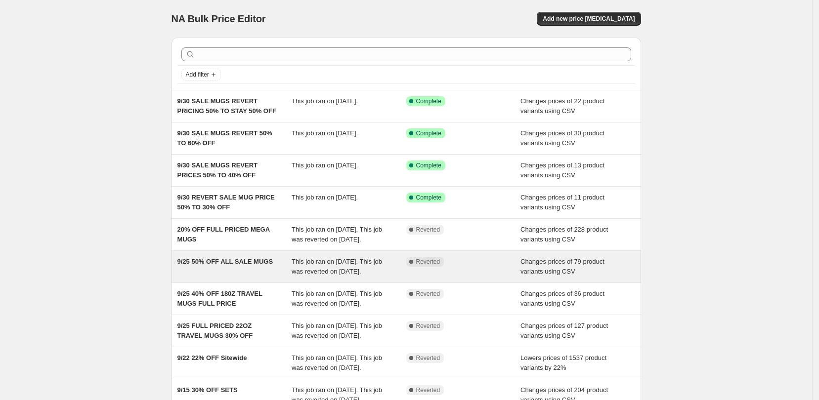
scroll to position [62, 0]
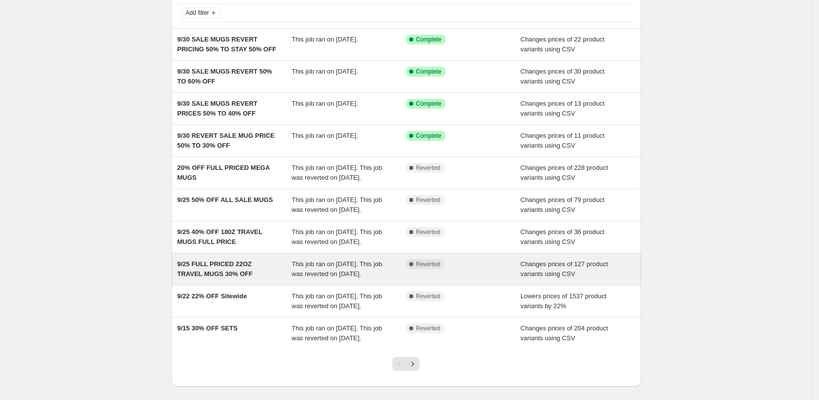
click at [266, 279] on div "9/25 FULL PRICED 22OZ TRAVEL MUGS 30% OFF" at bounding box center [234, 269] width 115 height 20
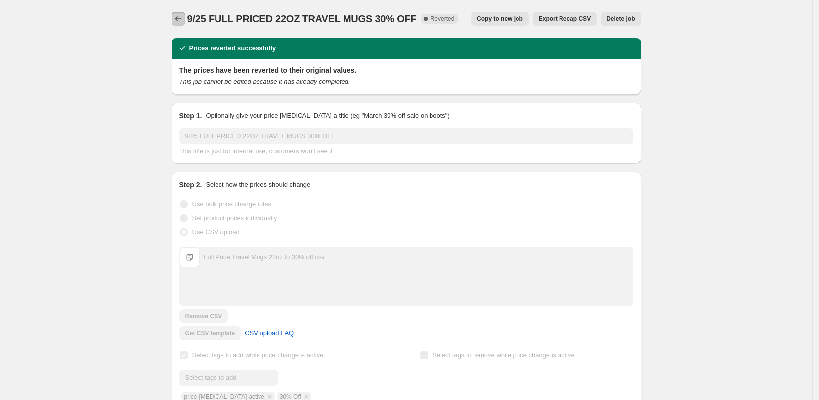
click at [181, 19] on icon "Price change jobs" at bounding box center [178, 18] width 6 height 5
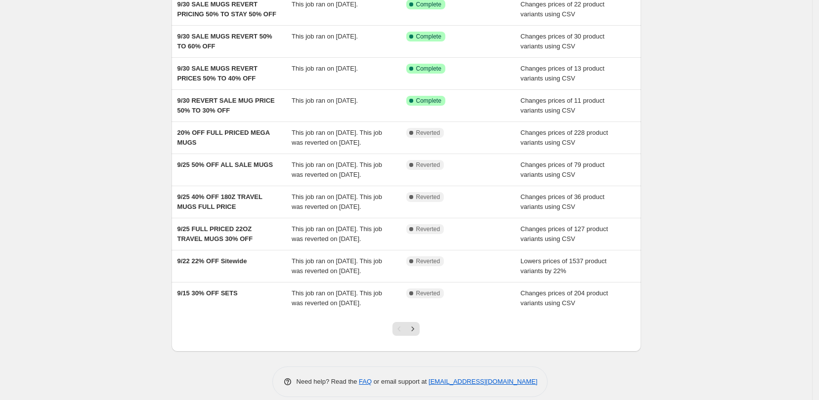
scroll to position [168, 0]
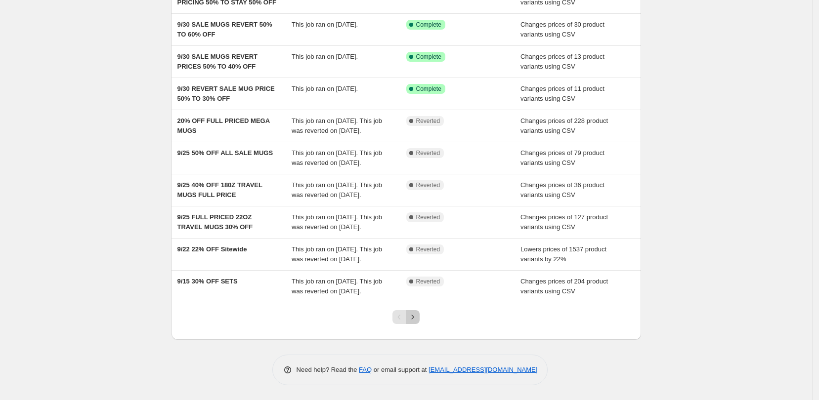
click at [418, 319] on icon "Next" at bounding box center [413, 317] width 10 height 10
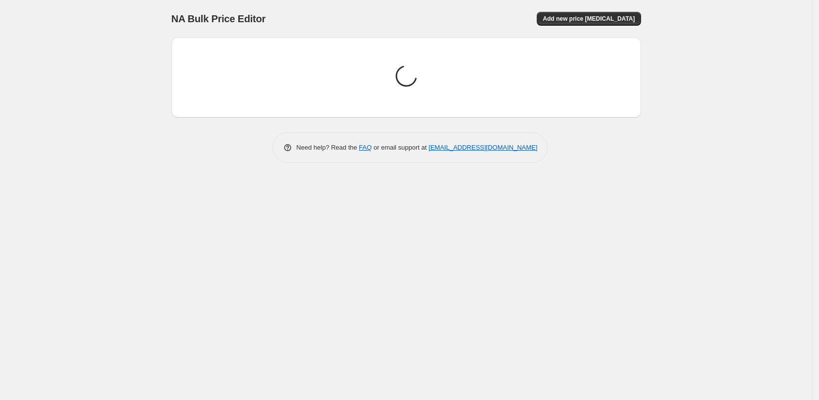
scroll to position [0, 0]
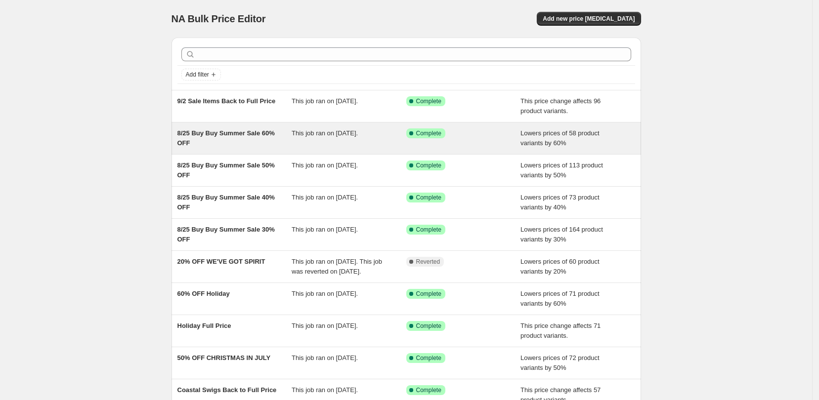
click at [239, 151] on div "8/25 Buy Buy Summer Sale 60% OFF This job ran on August 25, 2025. Success Compl…" at bounding box center [405, 139] width 469 height 32
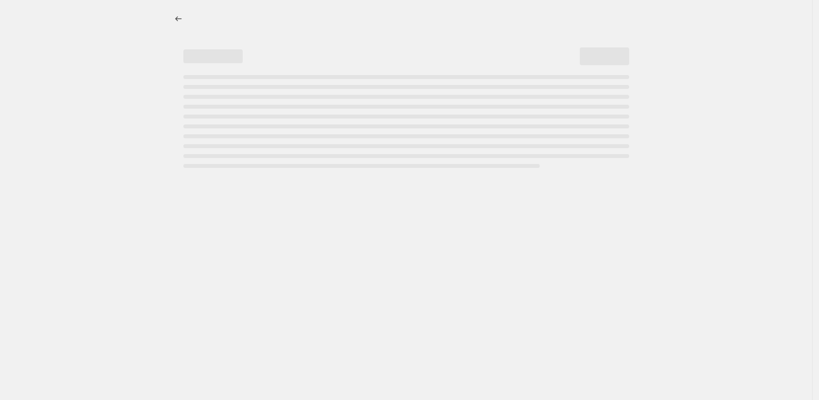
select select "percentage"
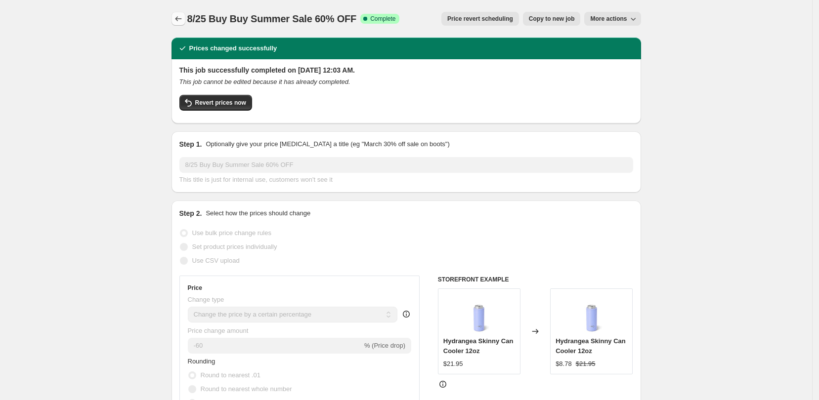
click at [178, 24] on button "Price change jobs" at bounding box center [178, 19] width 14 height 14
